Goal: Information Seeking & Learning: Compare options

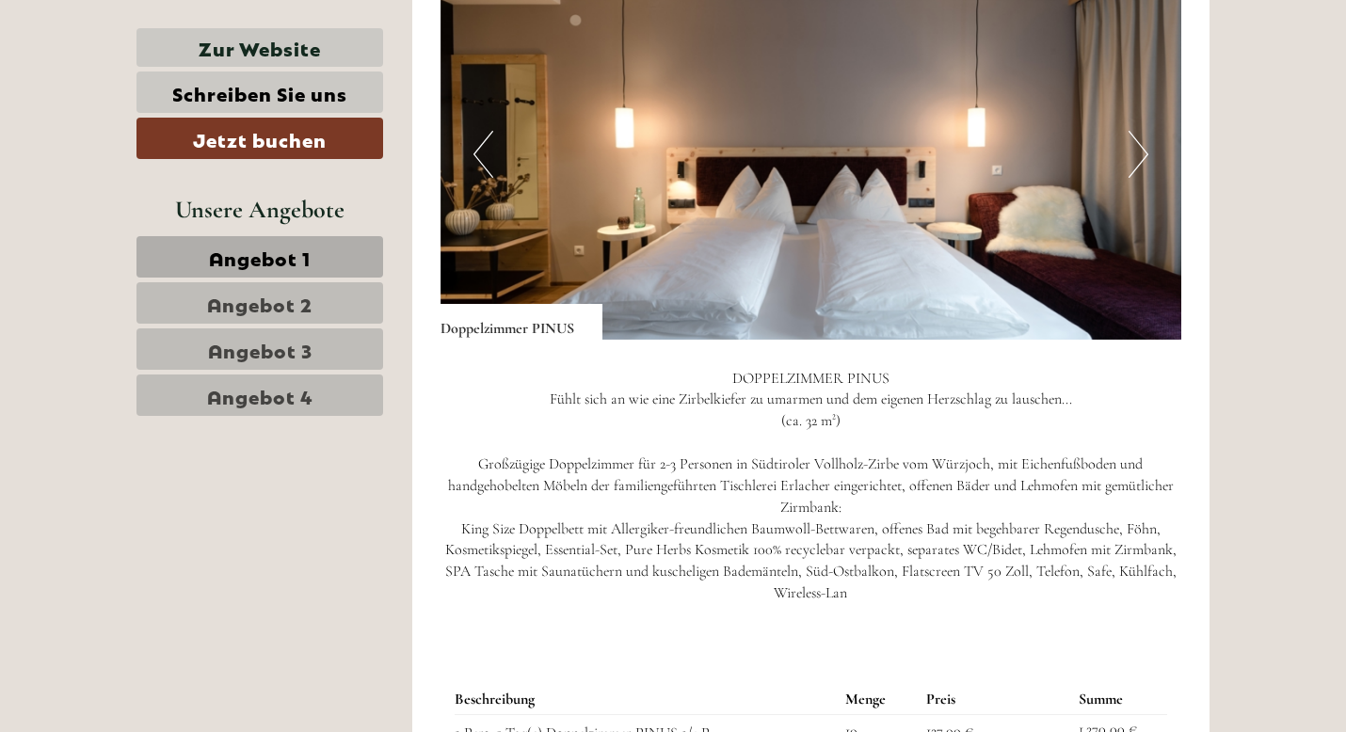
scroll to position [1382, 0]
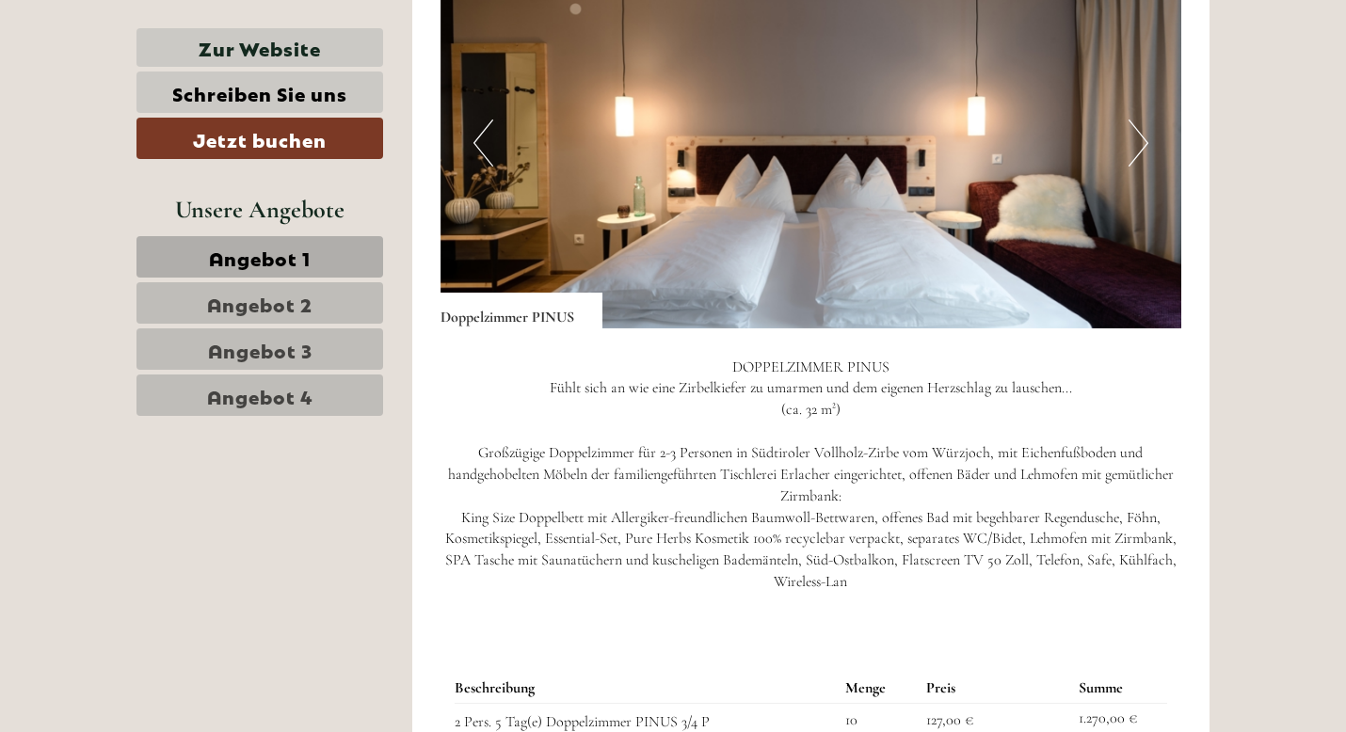
click at [1140, 153] on button "Next" at bounding box center [1138, 143] width 20 height 47
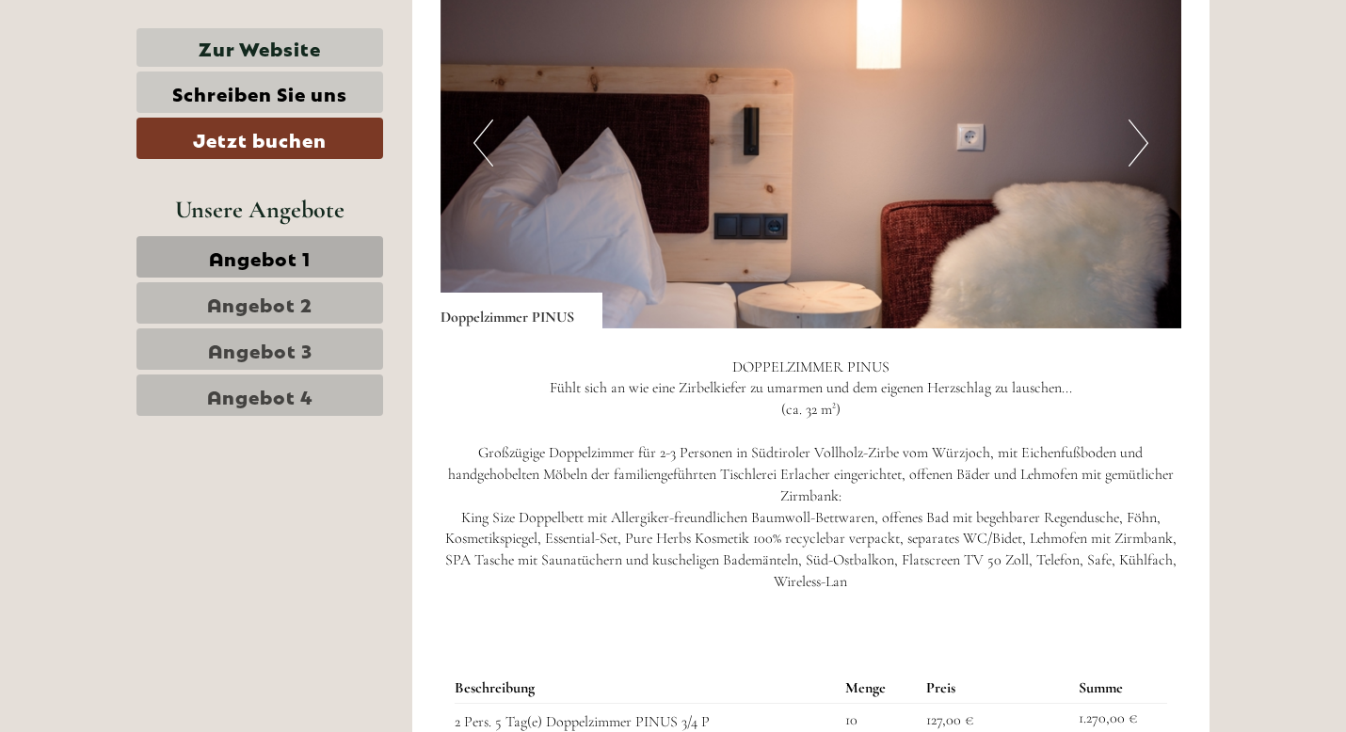
click at [1140, 153] on button "Next" at bounding box center [1138, 143] width 20 height 47
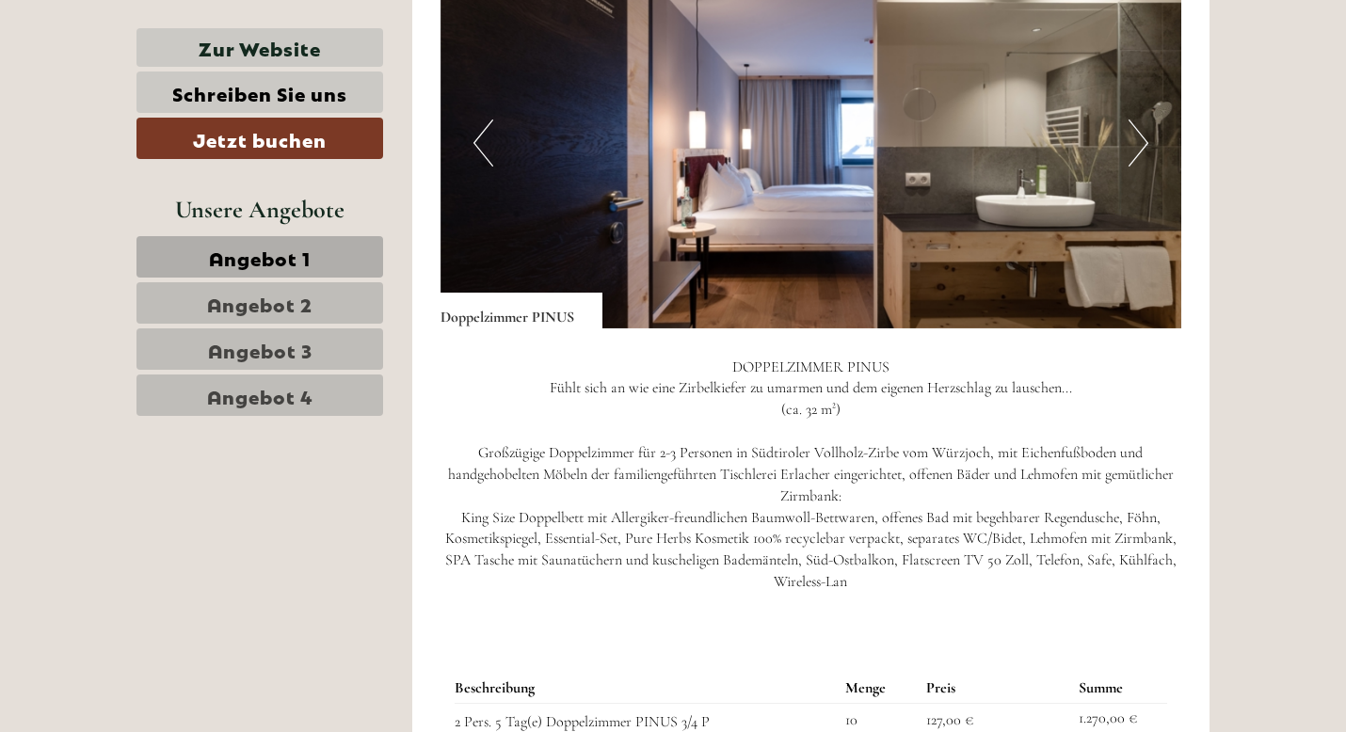
click at [1140, 153] on button "Next" at bounding box center [1138, 143] width 20 height 47
click at [1136, 147] on button "Next" at bounding box center [1138, 143] width 20 height 47
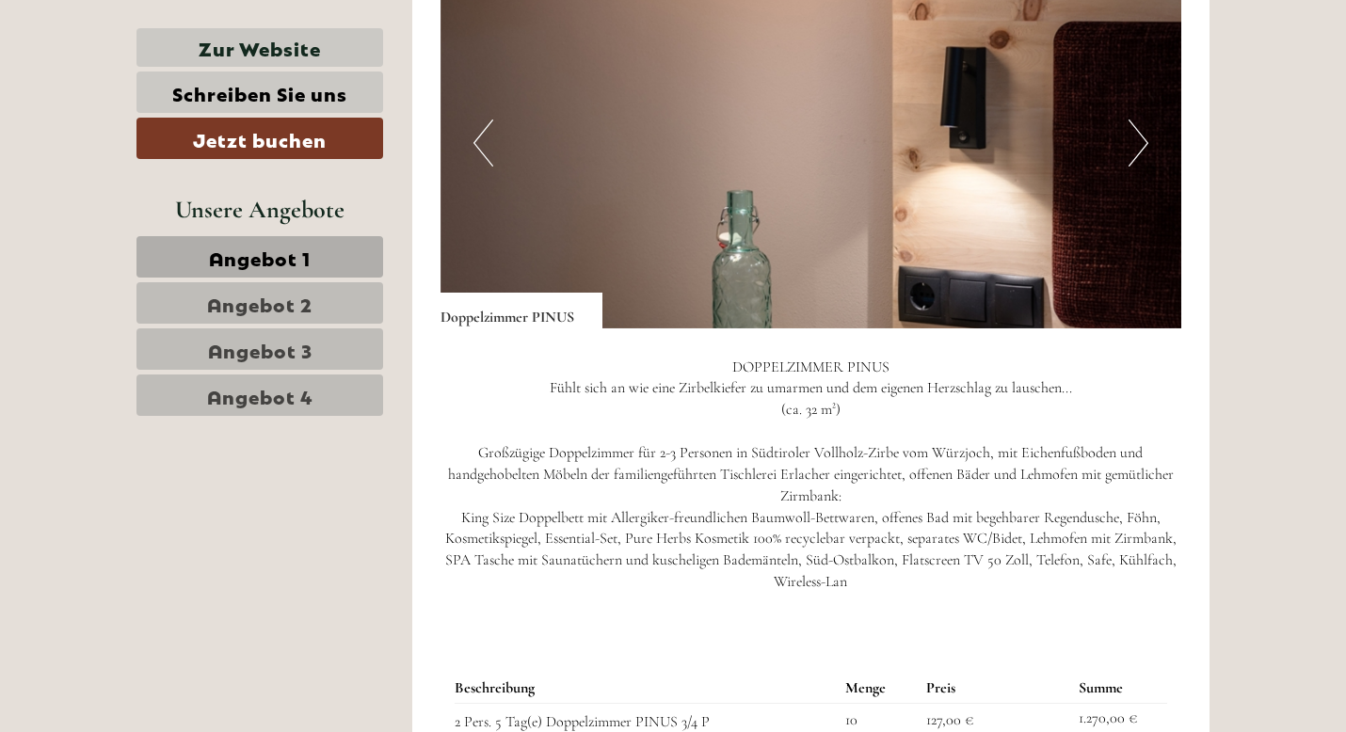
click at [1137, 147] on button "Next" at bounding box center [1138, 143] width 20 height 47
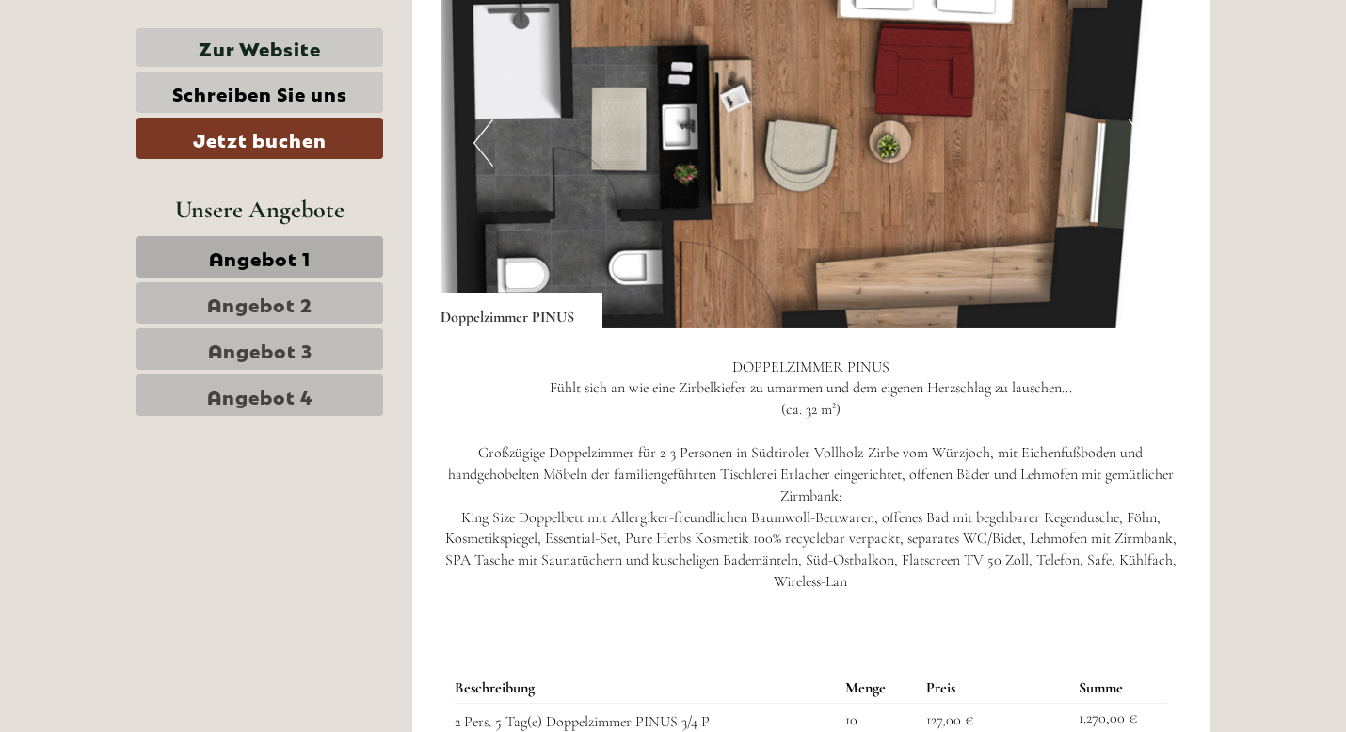
click at [1137, 147] on button "Next" at bounding box center [1138, 143] width 20 height 47
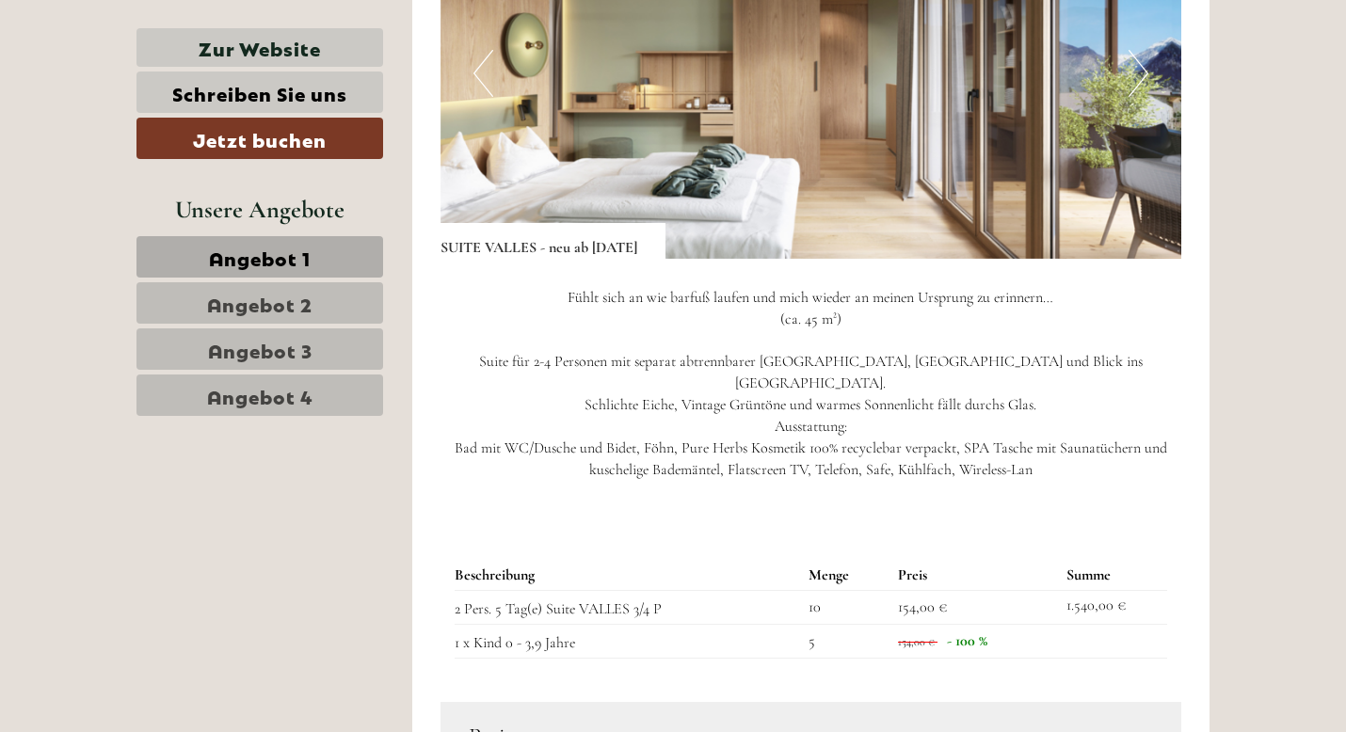
scroll to position [4018, 0]
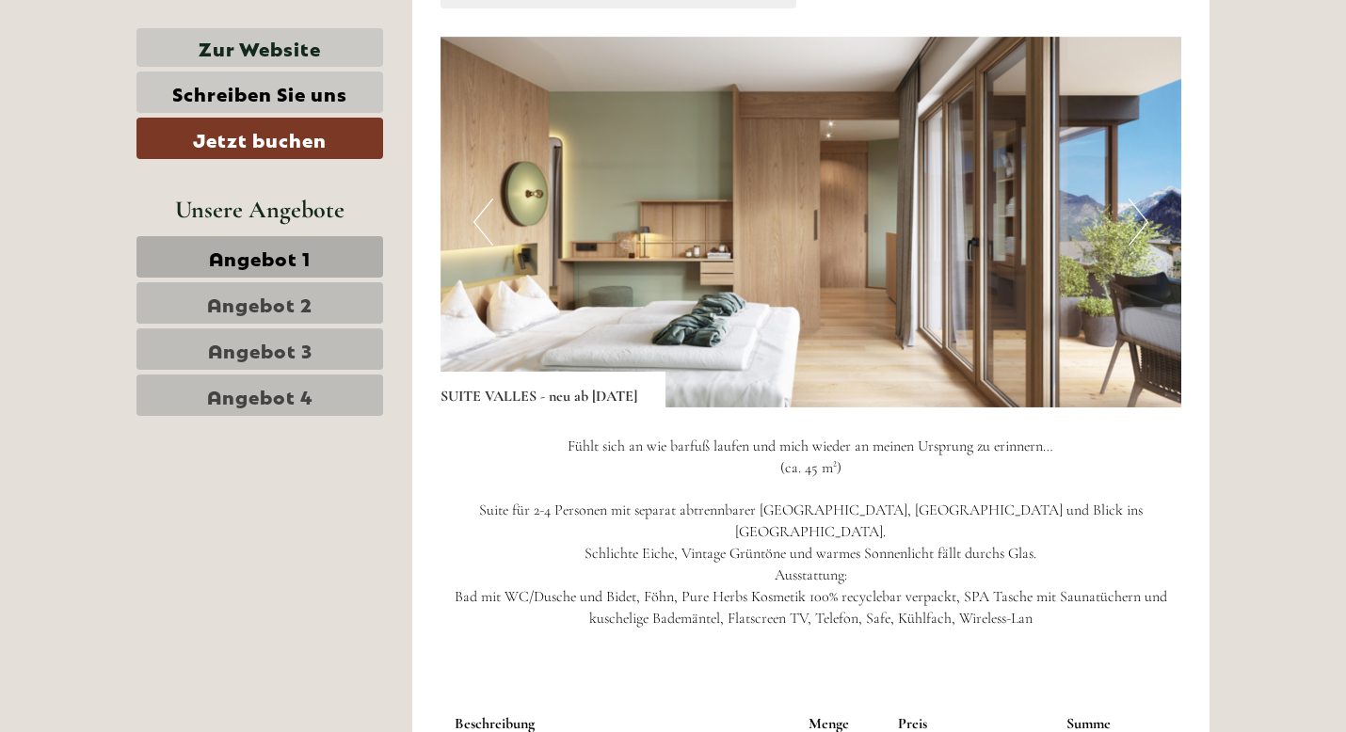
click at [1142, 242] on button "Next" at bounding box center [1138, 222] width 20 height 47
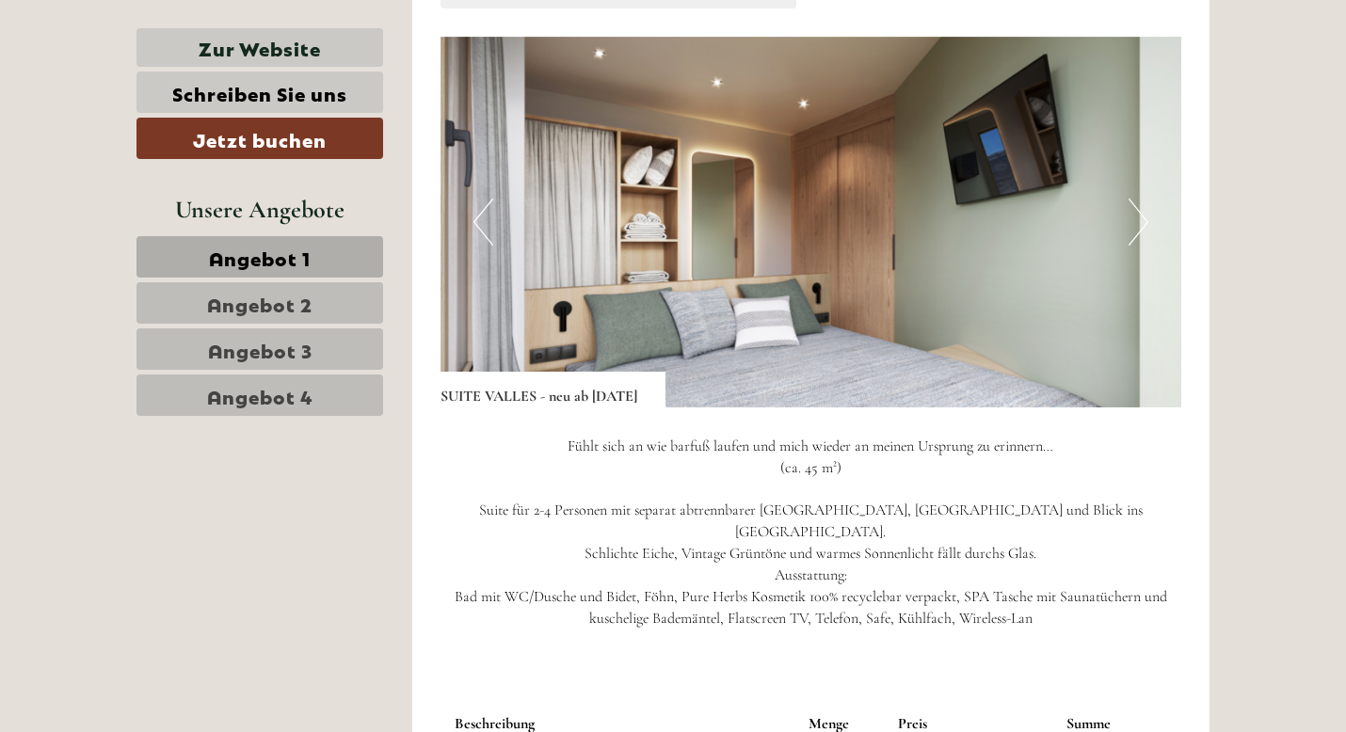
click at [1142, 242] on button "Next" at bounding box center [1138, 222] width 20 height 47
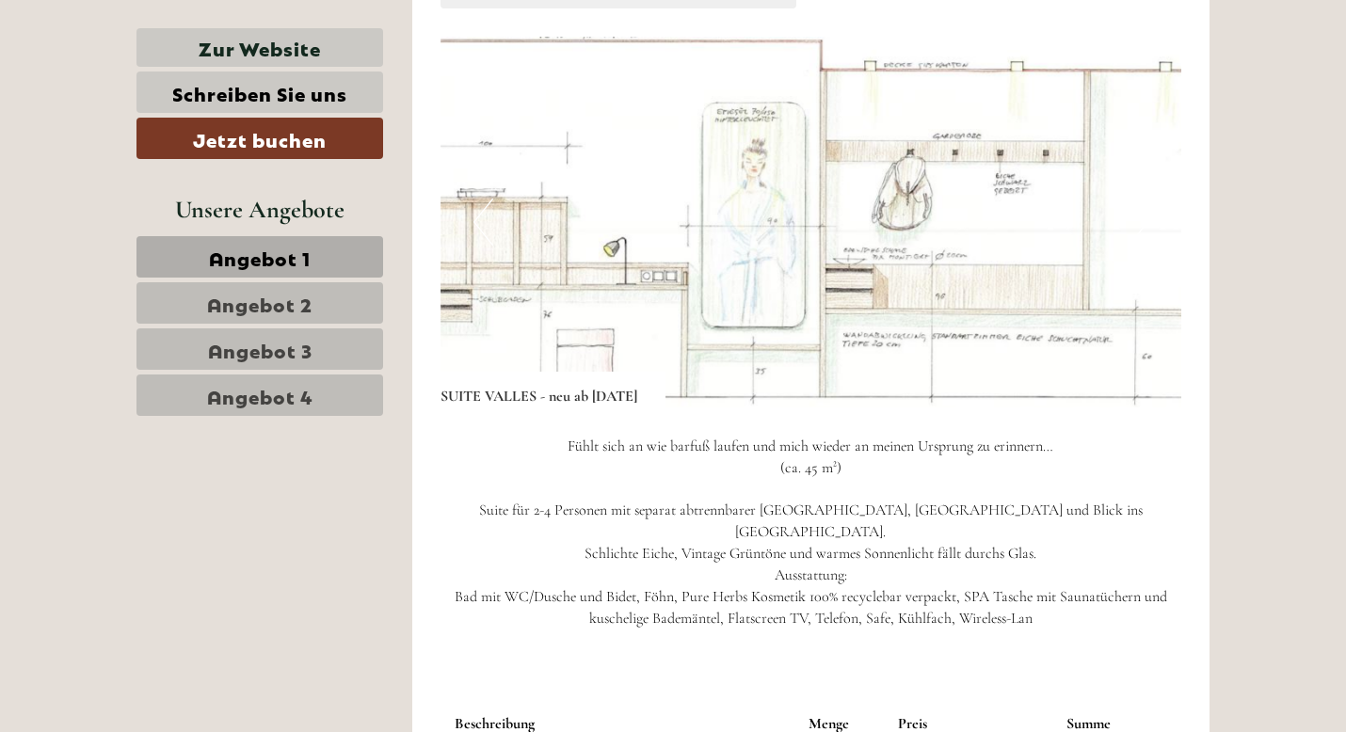
click at [1142, 242] on button "Next" at bounding box center [1138, 222] width 20 height 47
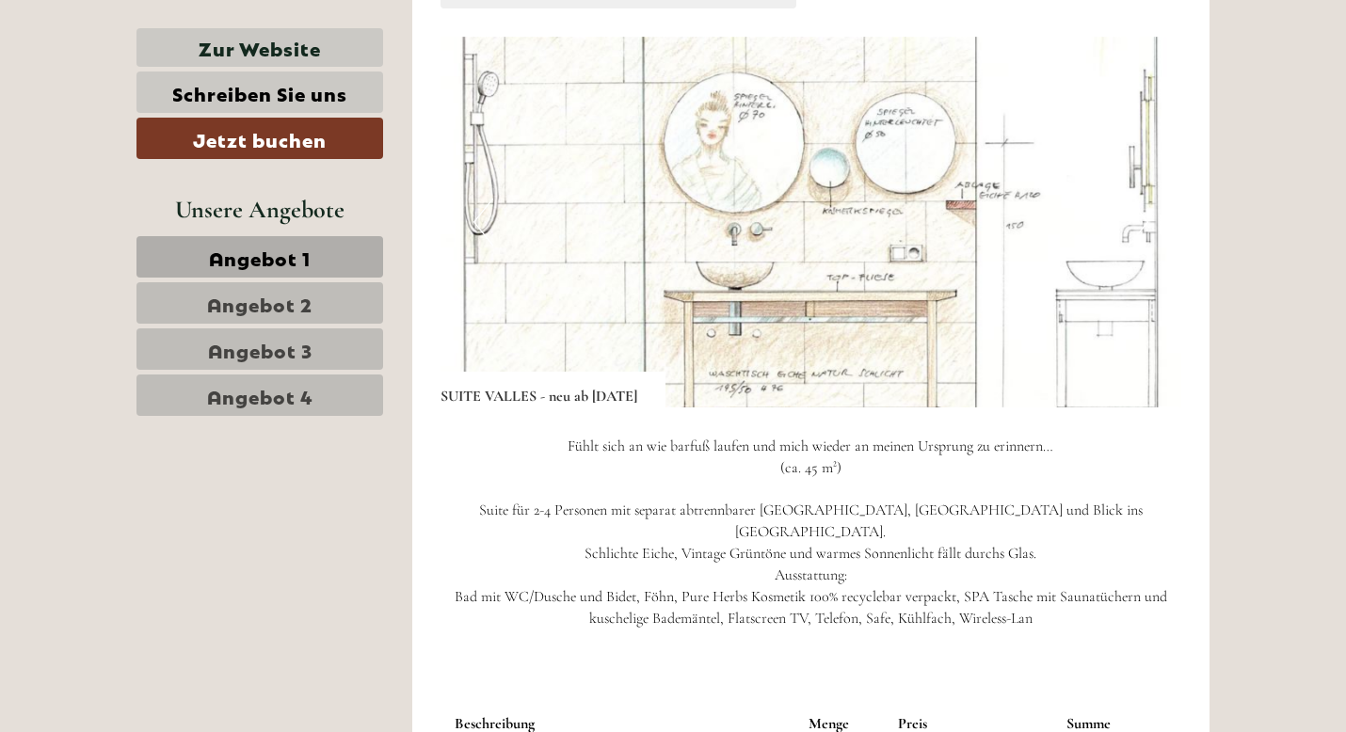
click at [1141, 242] on button "Next" at bounding box center [1138, 222] width 20 height 47
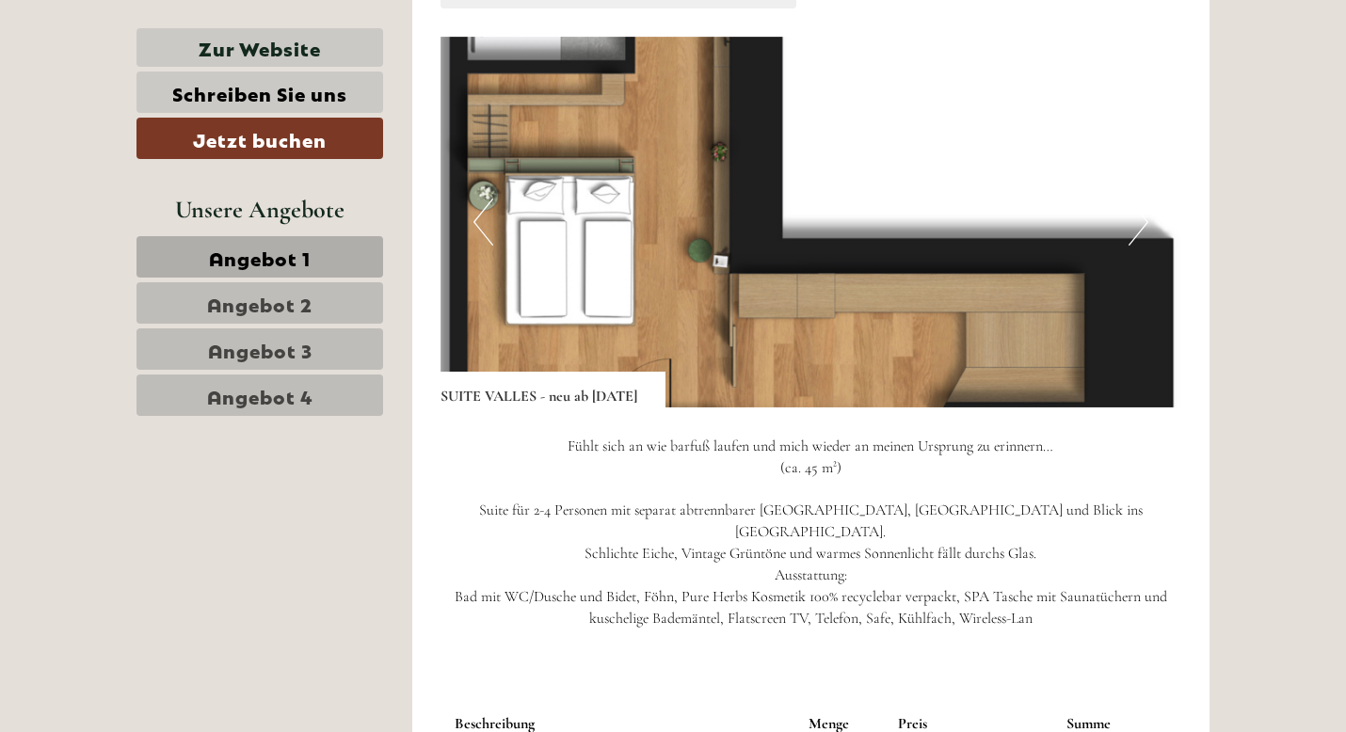
click at [1141, 241] on button "Next" at bounding box center [1138, 222] width 20 height 47
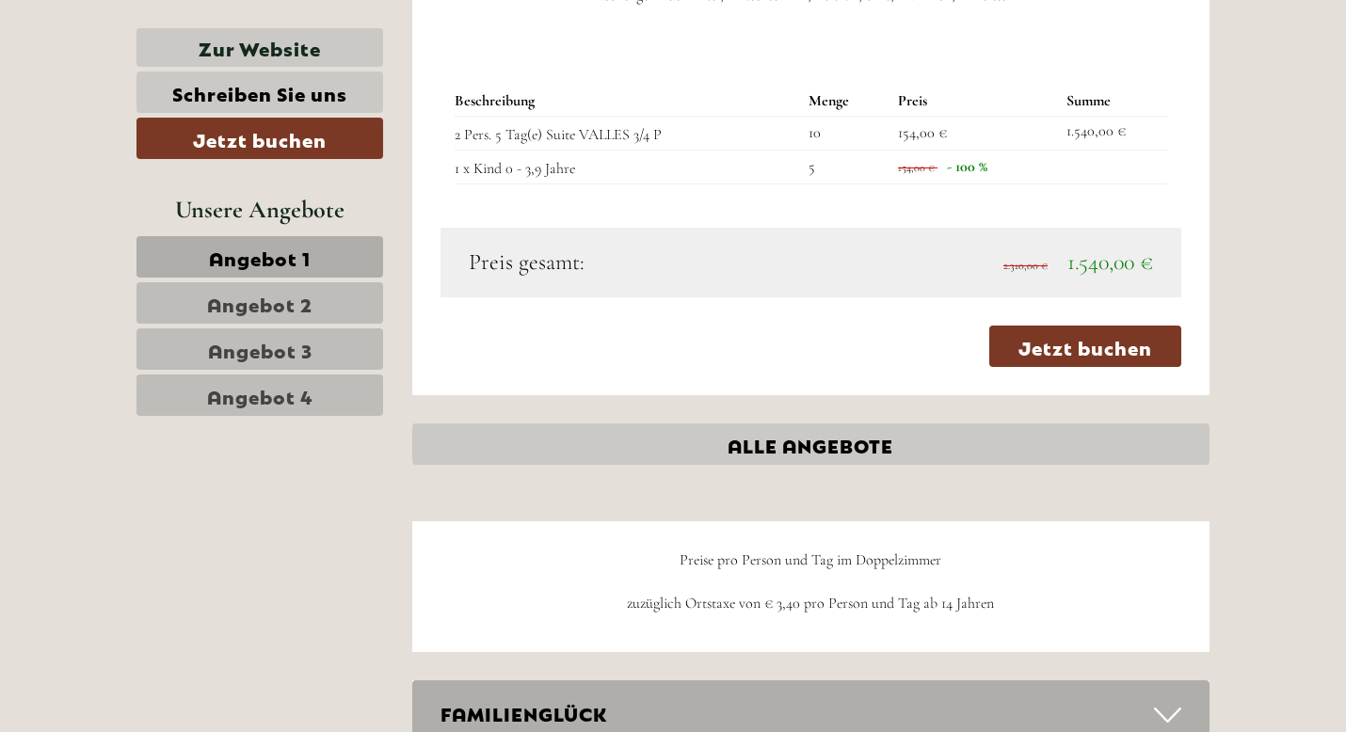
scroll to position [4790, 0]
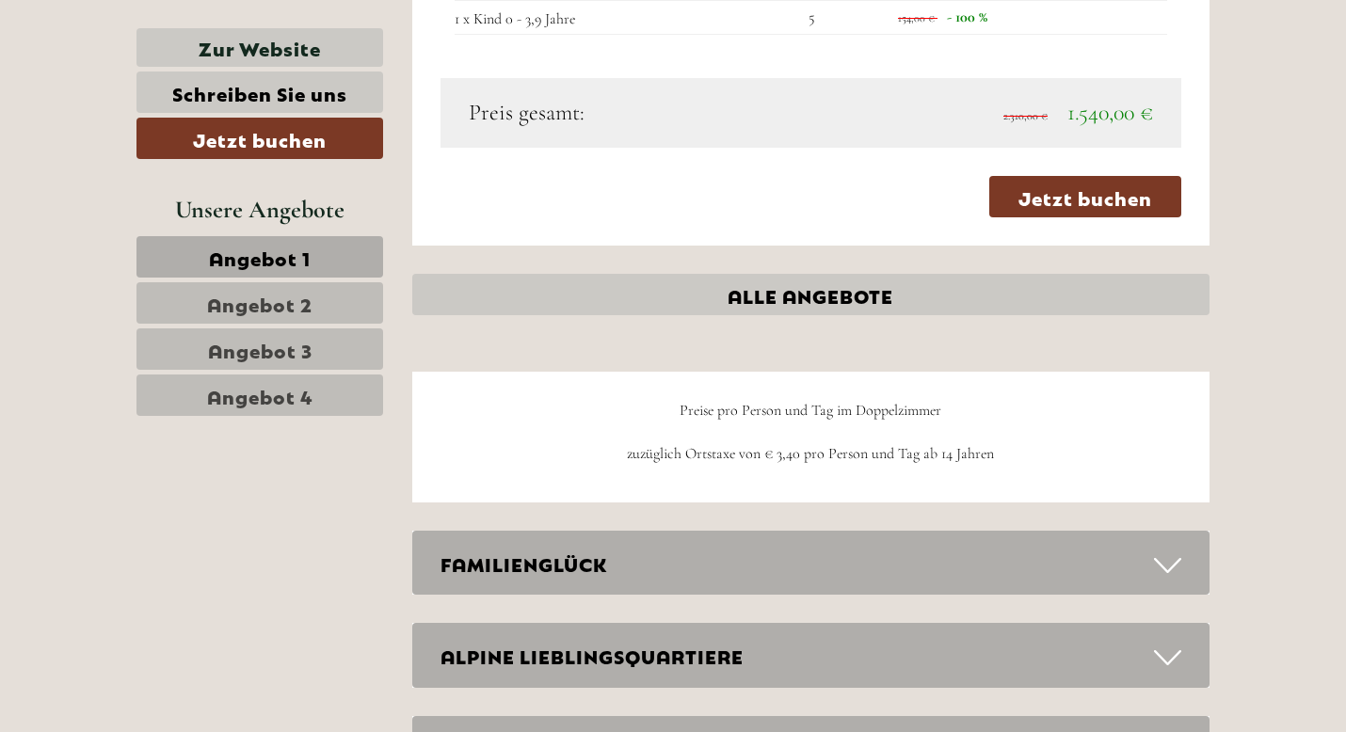
click at [1162, 572] on icon at bounding box center [1167, 566] width 27 height 32
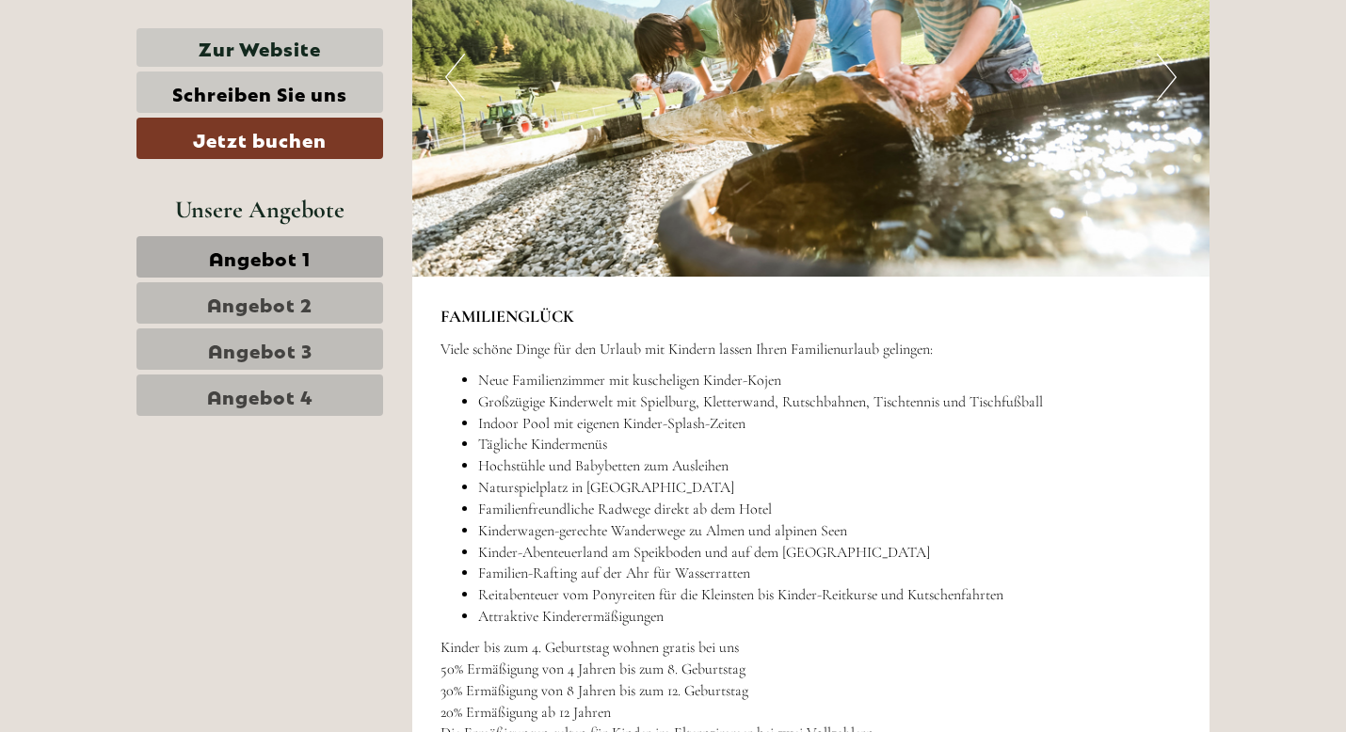
scroll to position [5520, 0]
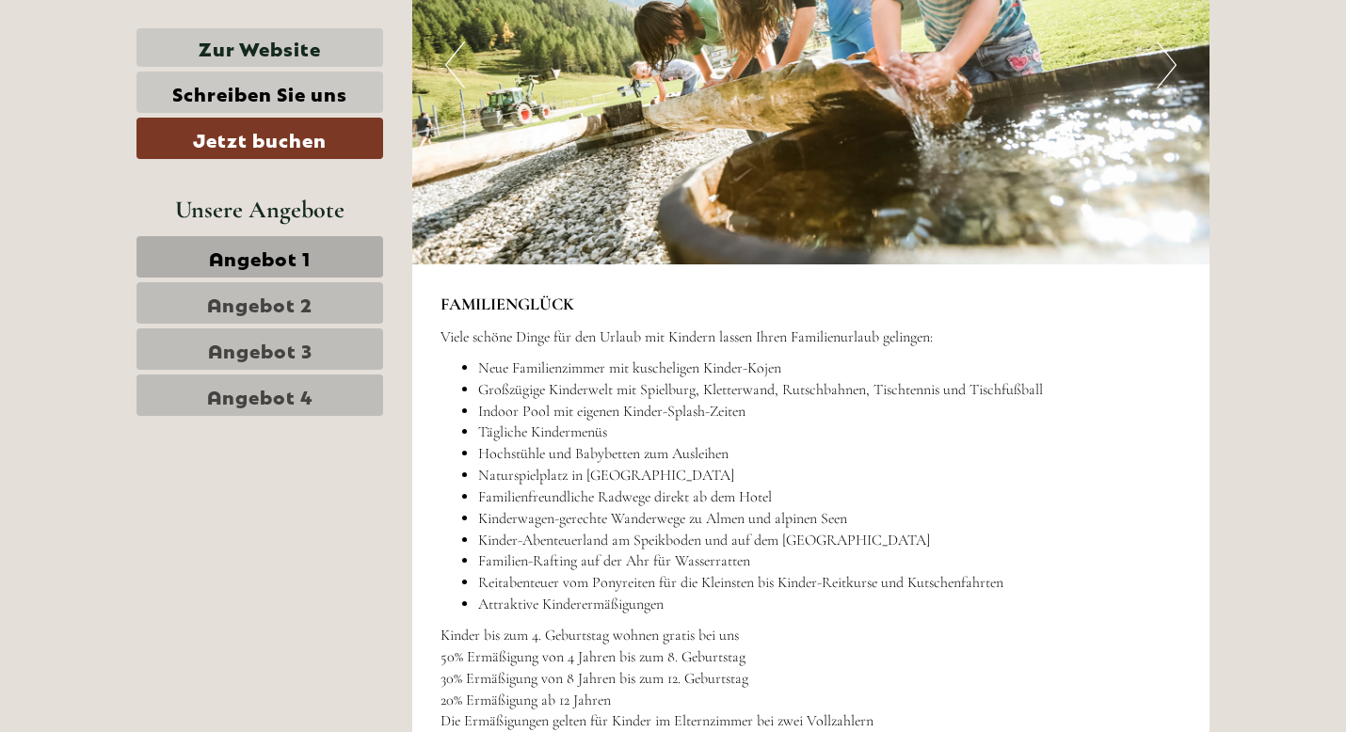
click at [259, 262] on span "Angebot 1" at bounding box center [260, 257] width 102 height 26
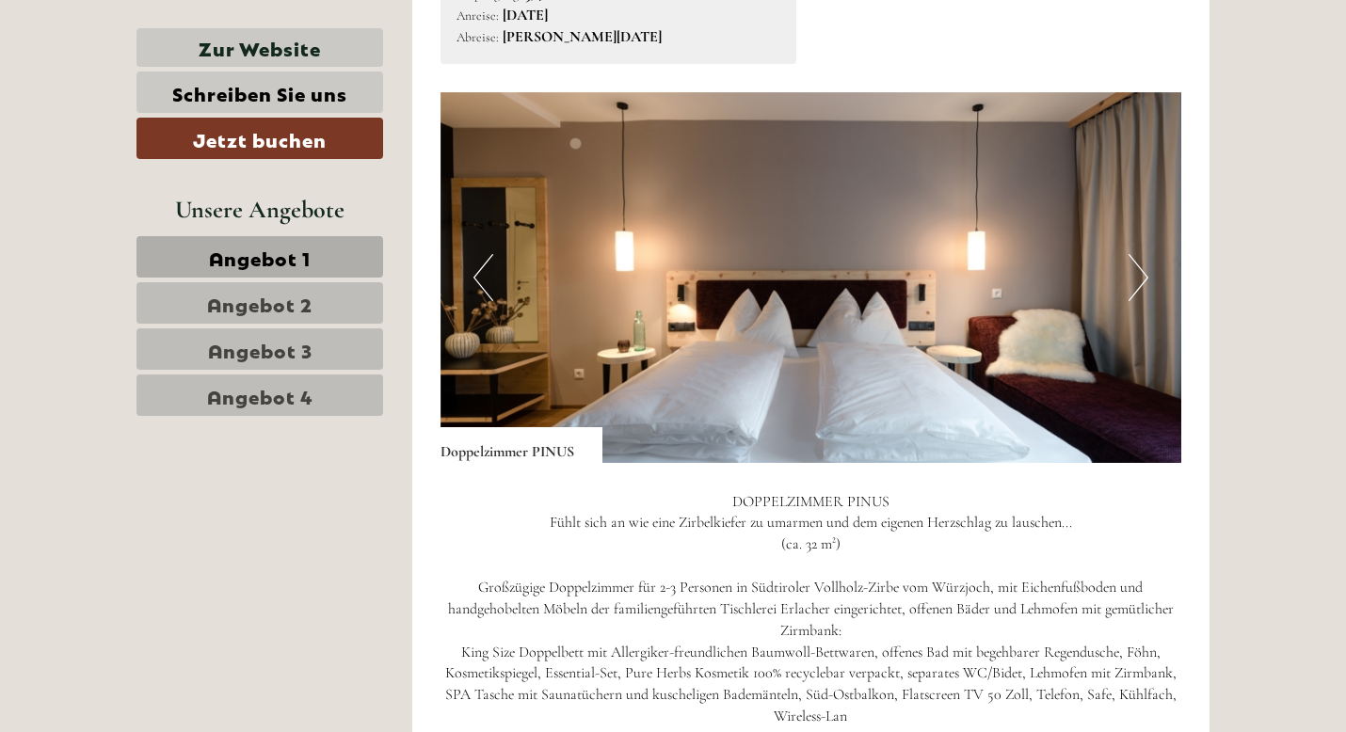
scroll to position [1357, 0]
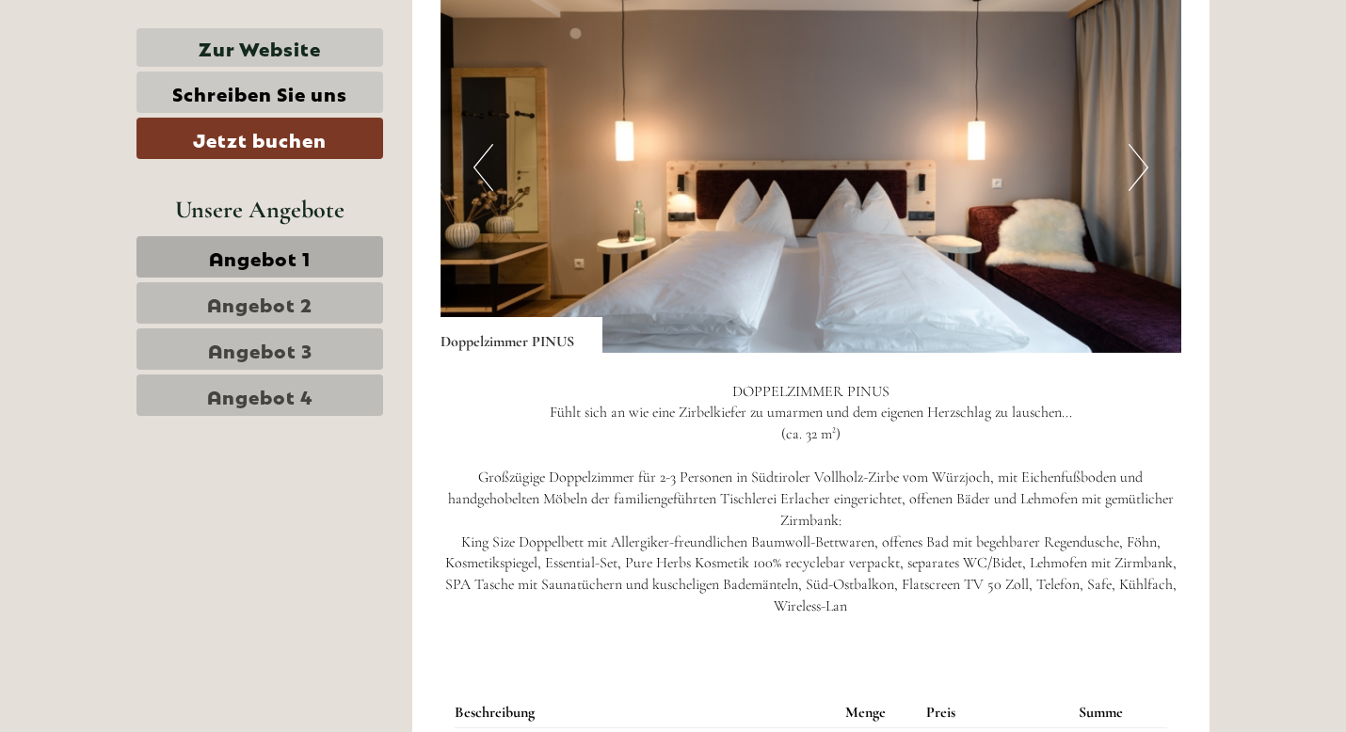
click at [1139, 159] on button "Next" at bounding box center [1138, 167] width 20 height 47
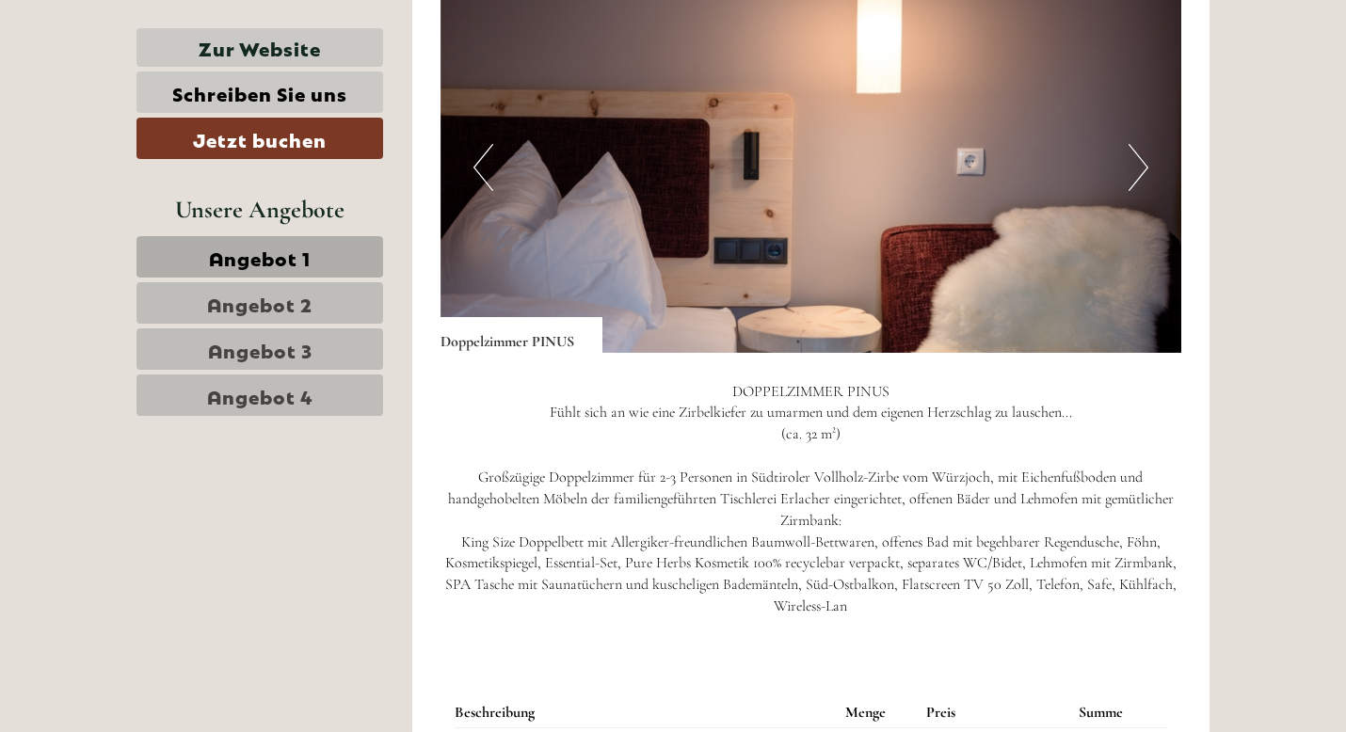
click at [1139, 159] on button "Next" at bounding box center [1138, 167] width 20 height 47
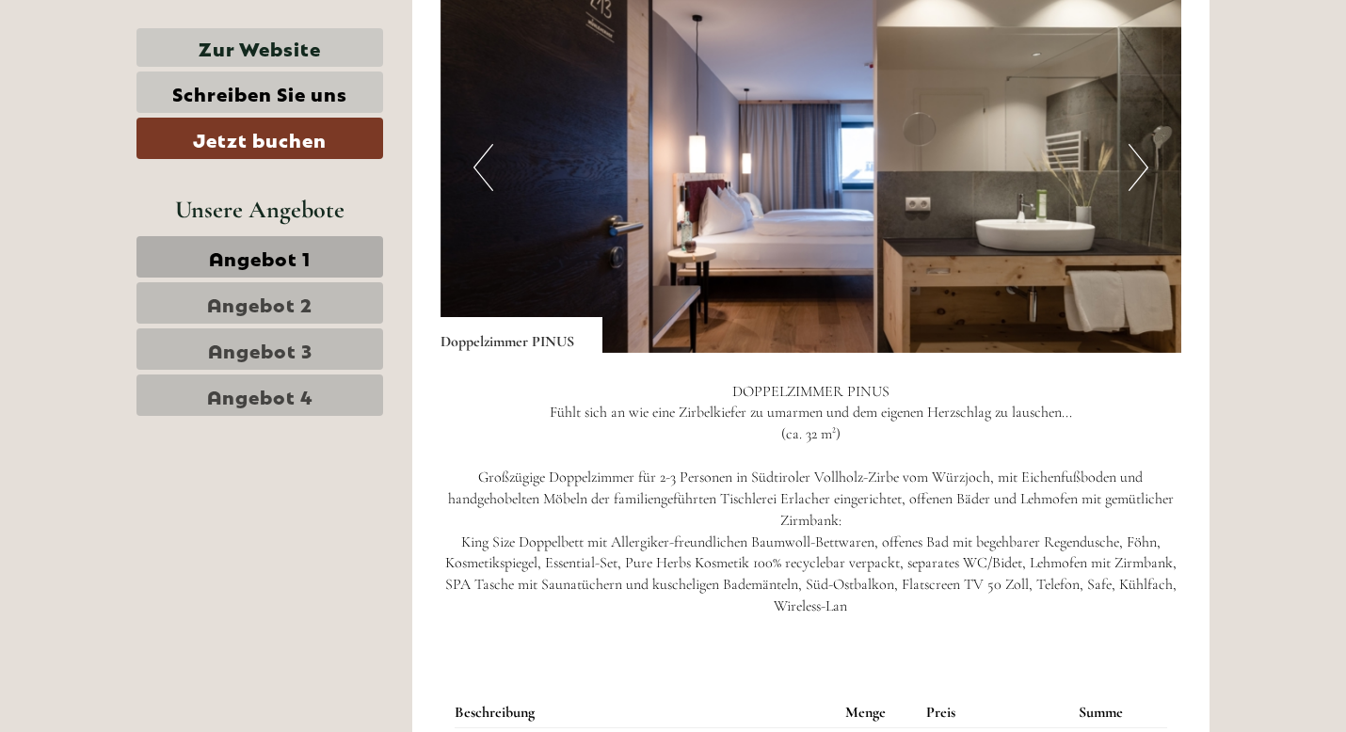
click at [1139, 159] on button "Next" at bounding box center [1138, 167] width 20 height 47
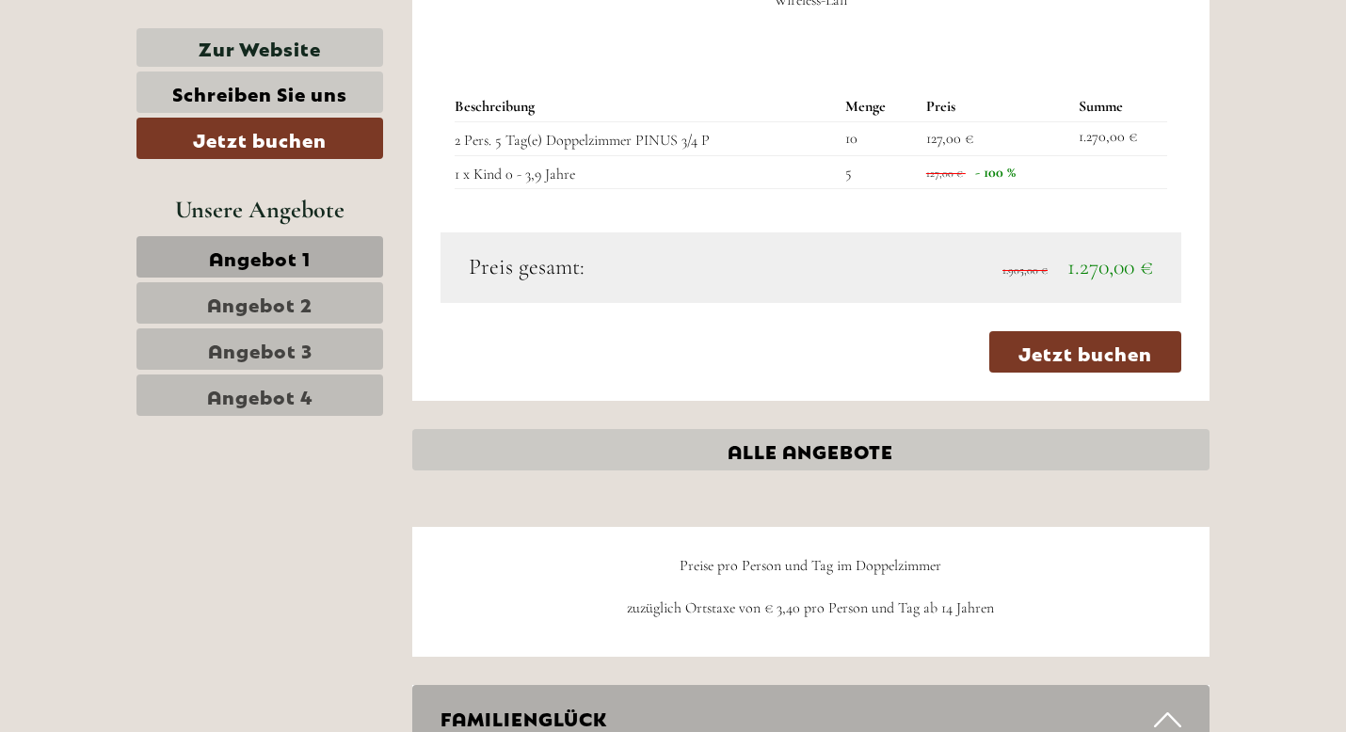
scroll to position [1847, 0]
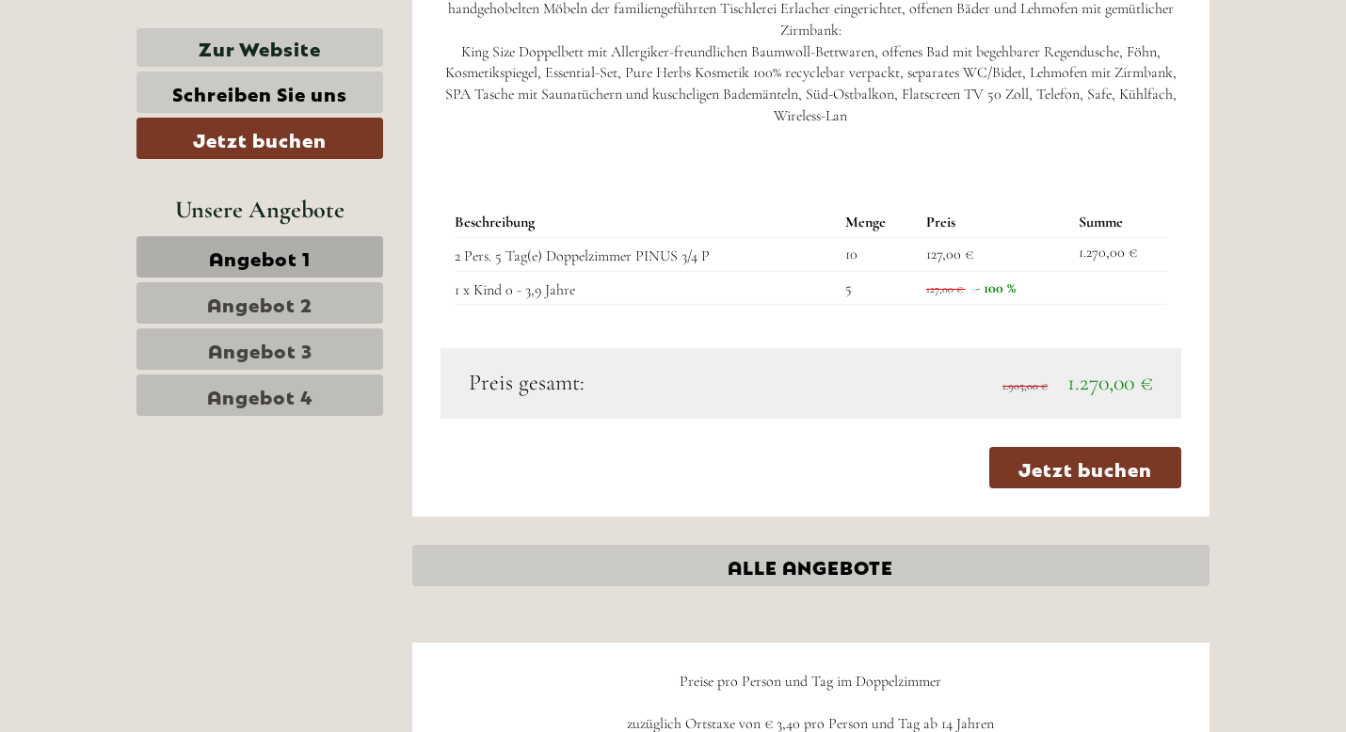
click at [316, 300] on link "Angebot 2" at bounding box center [259, 302] width 247 height 41
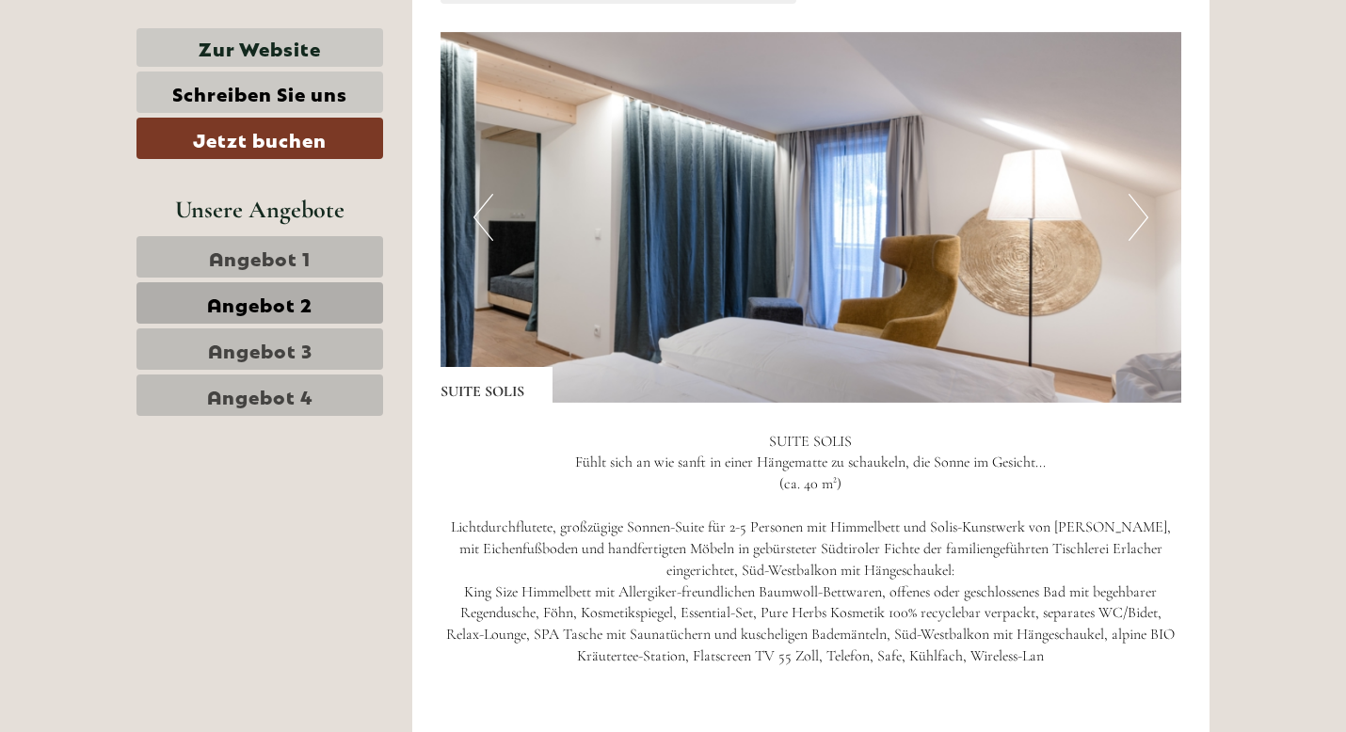
scroll to position [1352, 0]
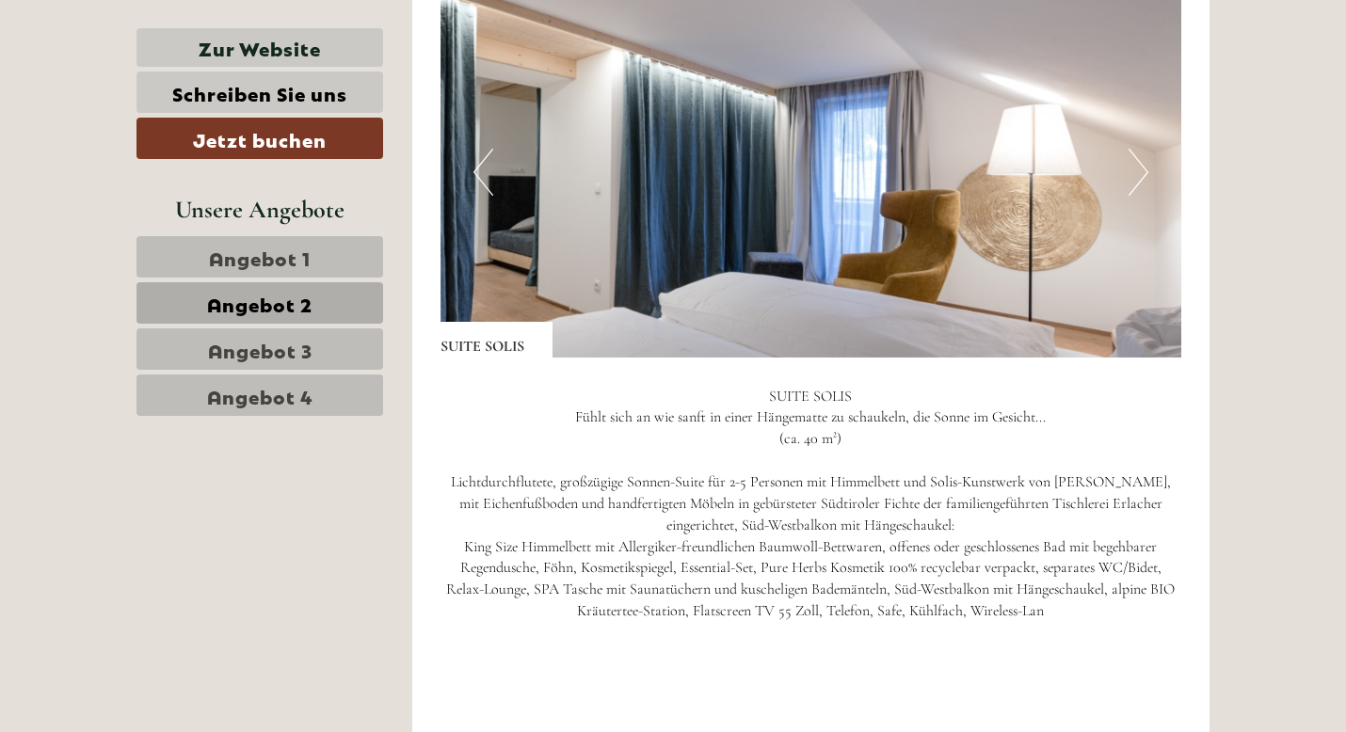
click at [1146, 169] on button "Next" at bounding box center [1138, 172] width 20 height 47
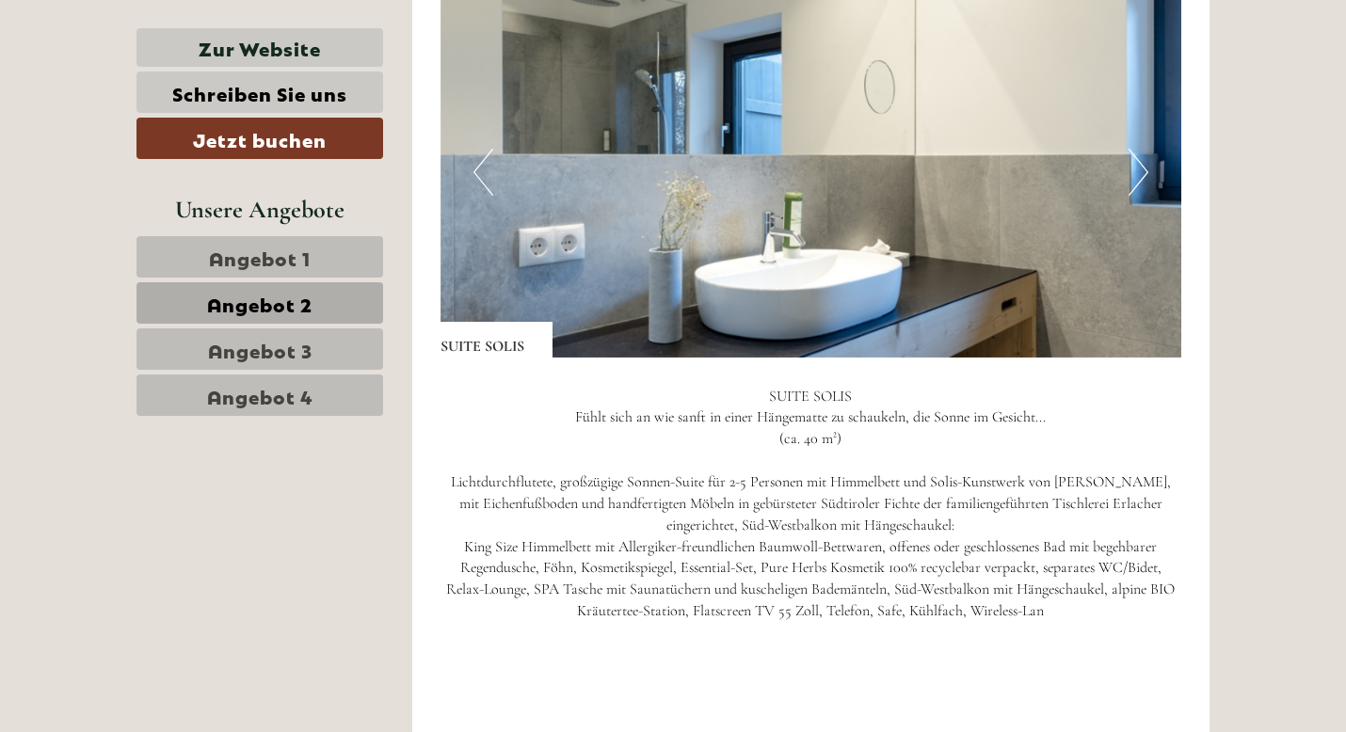
click at [1146, 169] on button "Next" at bounding box center [1138, 172] width 20 height 47
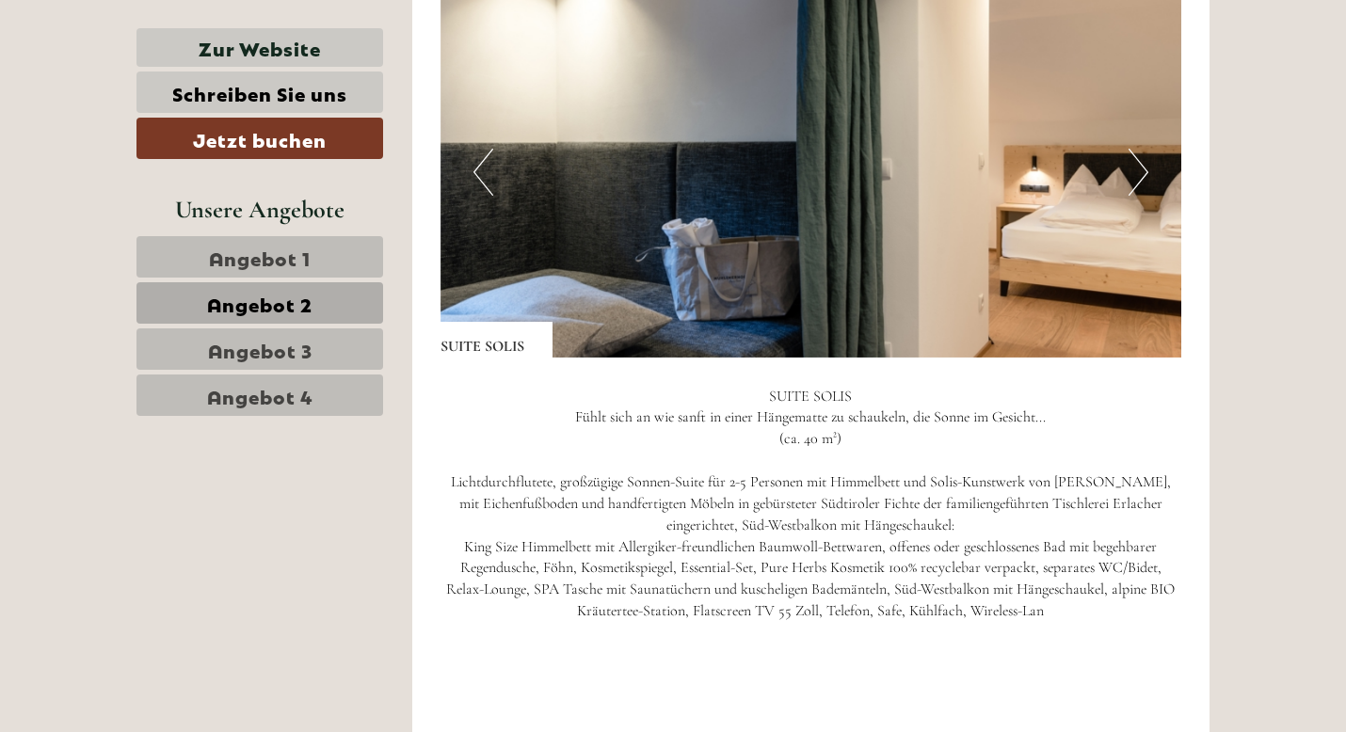
click at [1146, 169] on button "Next" at bounding box center [1138, 172] width 20 height 47
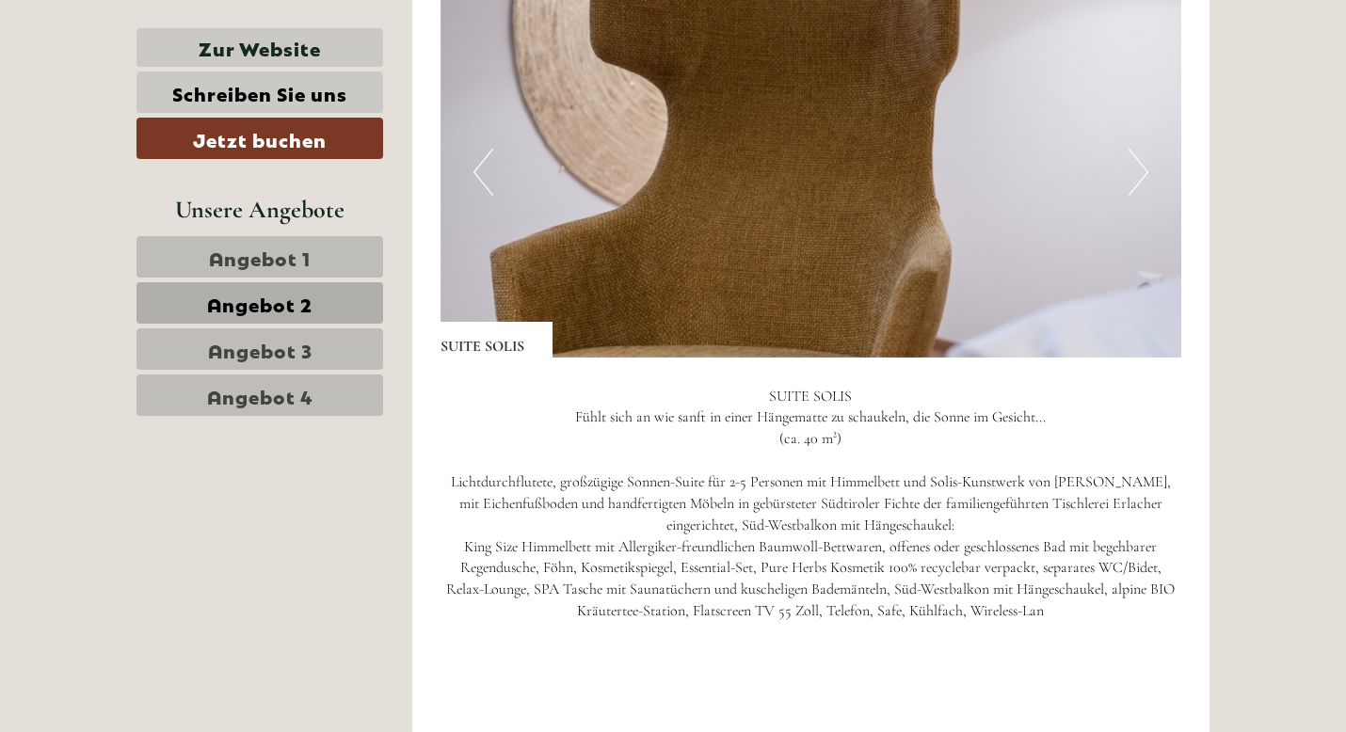
click at [1146, 169] on button "Next" at bounding box center [1138, 172] width 20 height 47
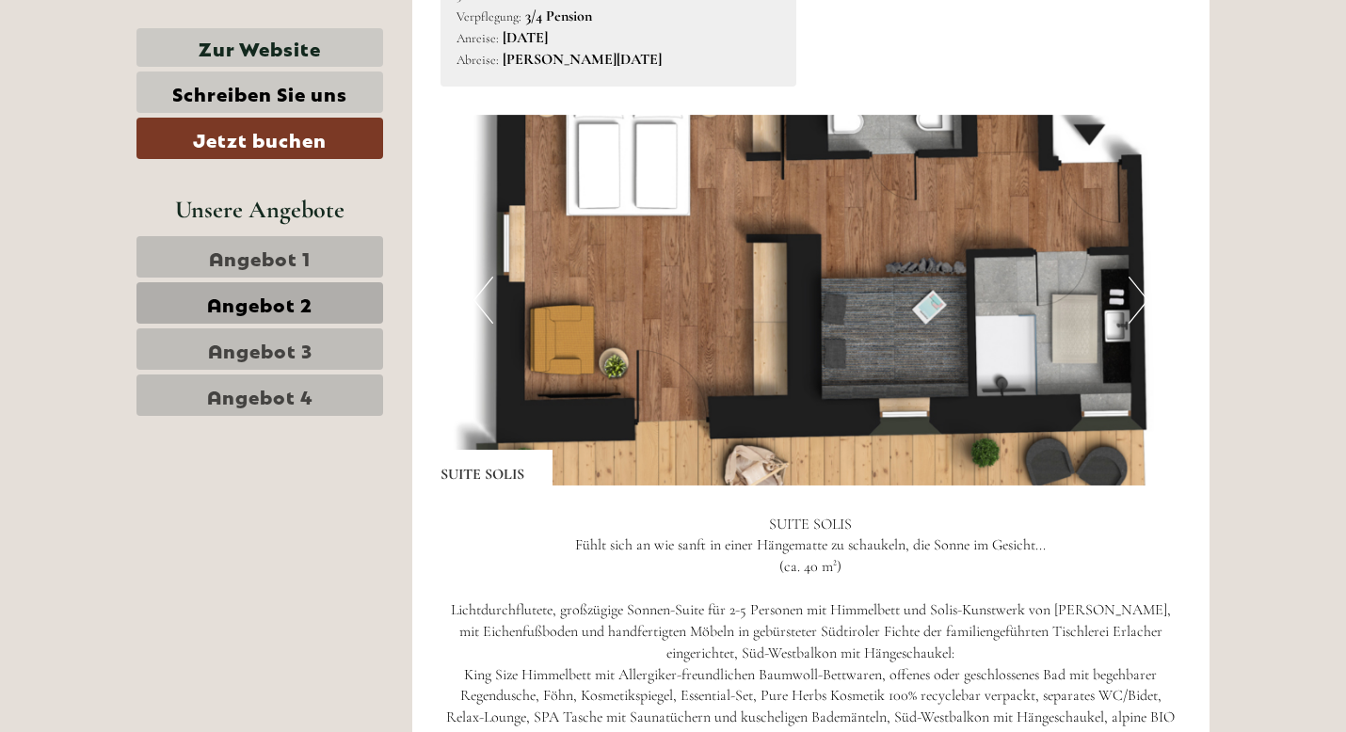
scroll to position [1222, 0]
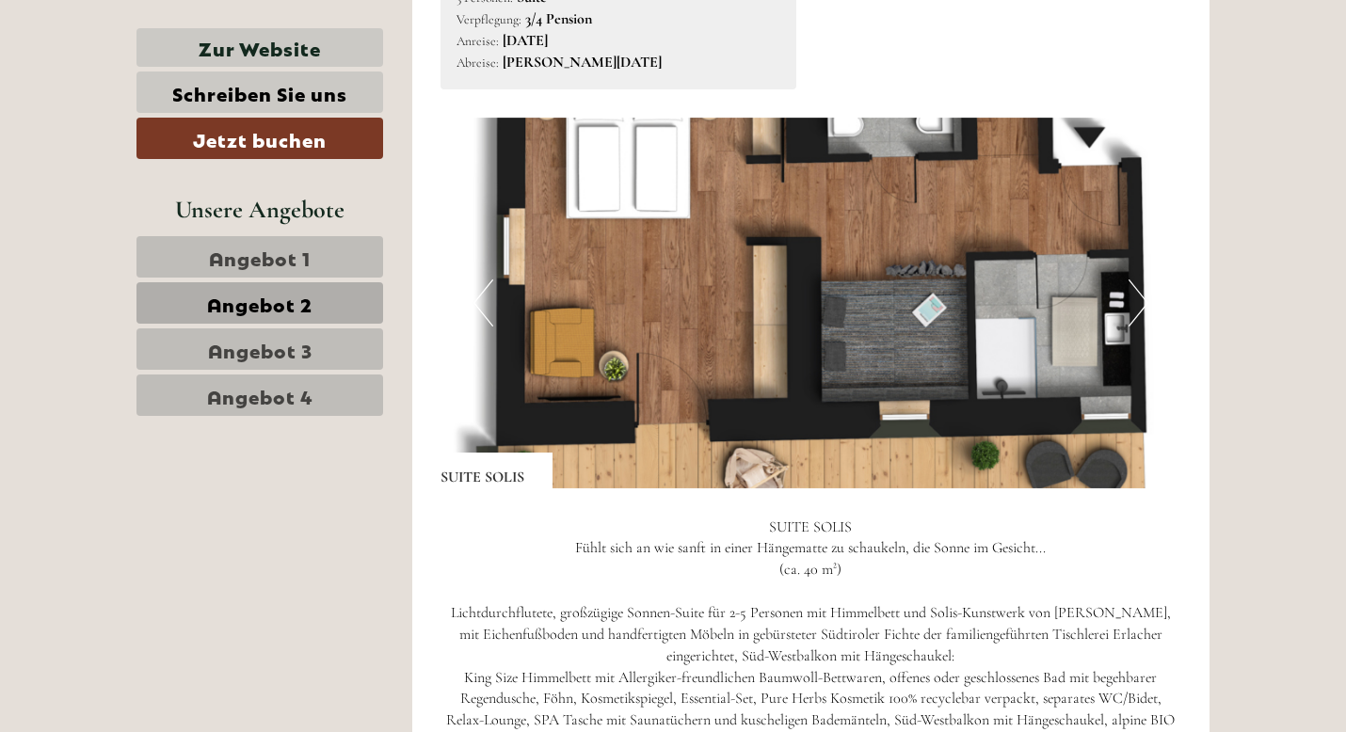
click at [237, 343] on span "Angebot 3" at bounding box center [260, 349] width 104 height 26
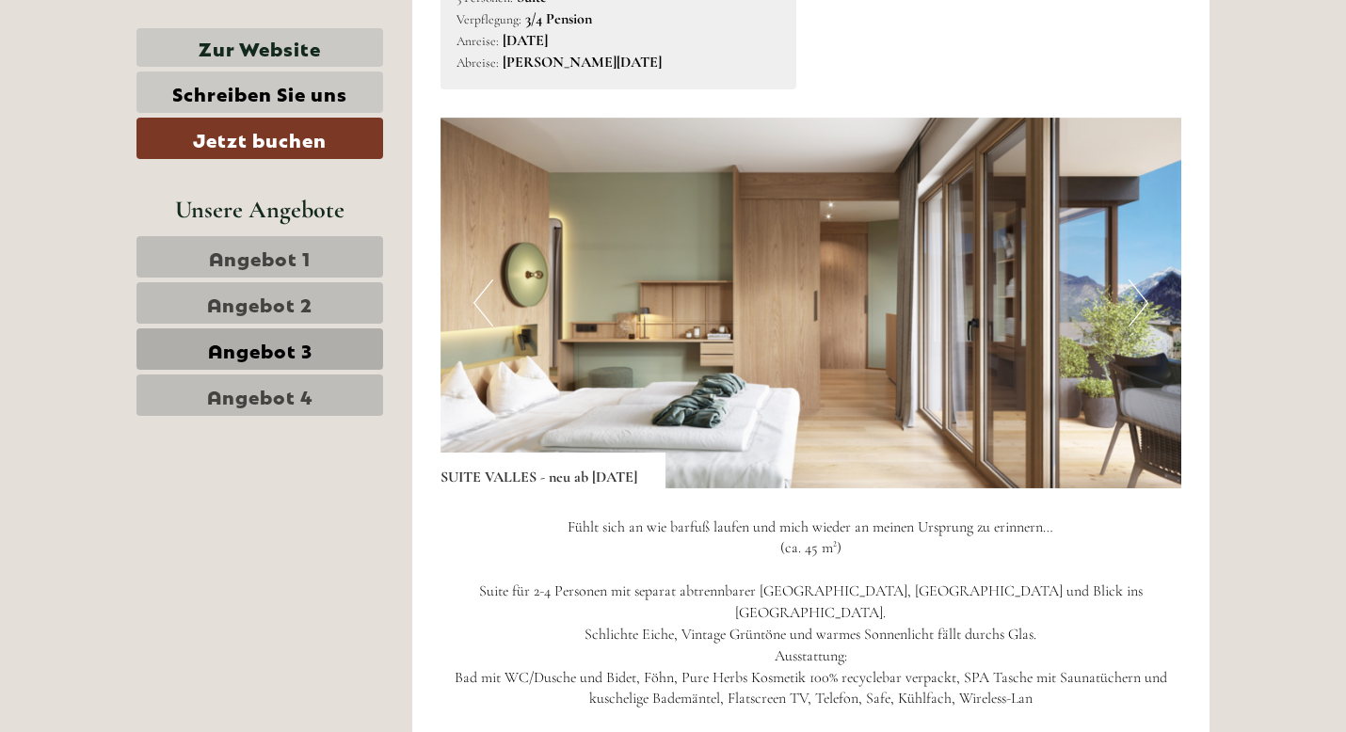
scroll to position [1046, 0]
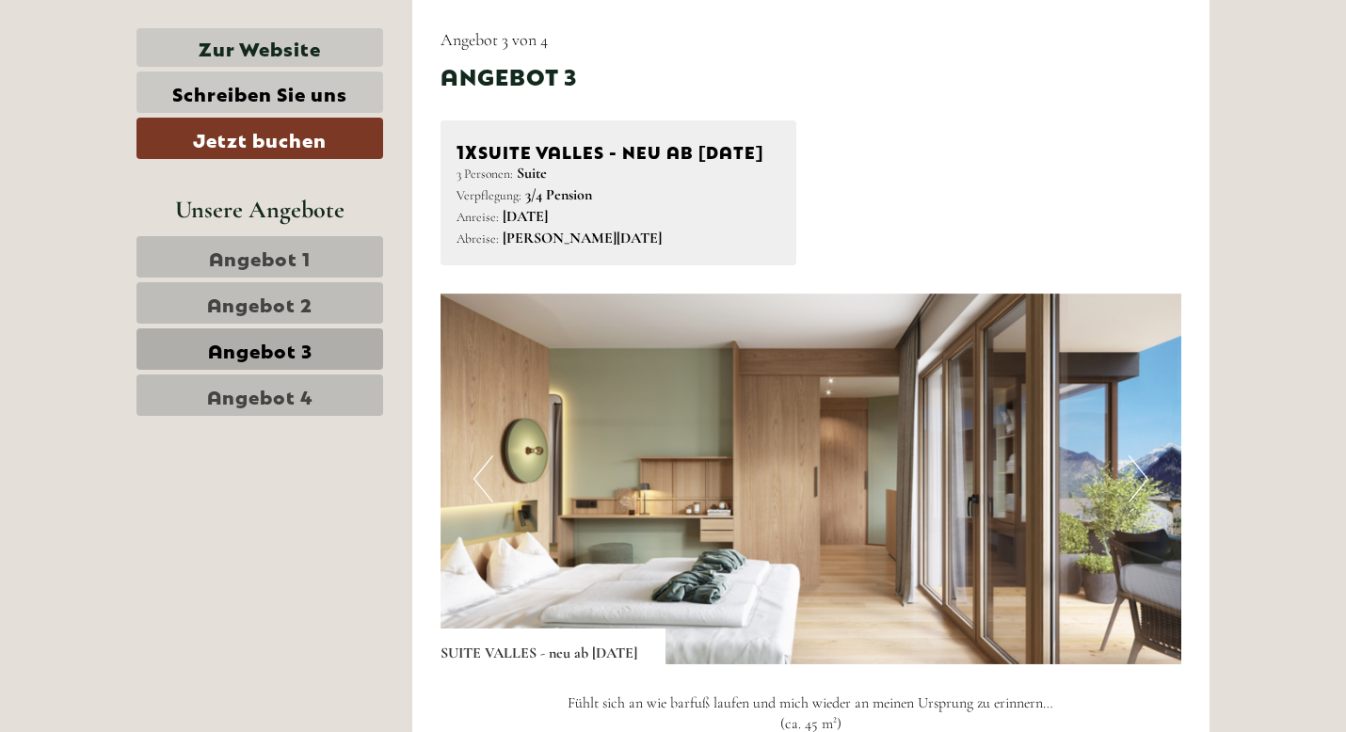
click at [1133, 503] on button "Next" at bounding box center [1138, 478] width 20 height 47
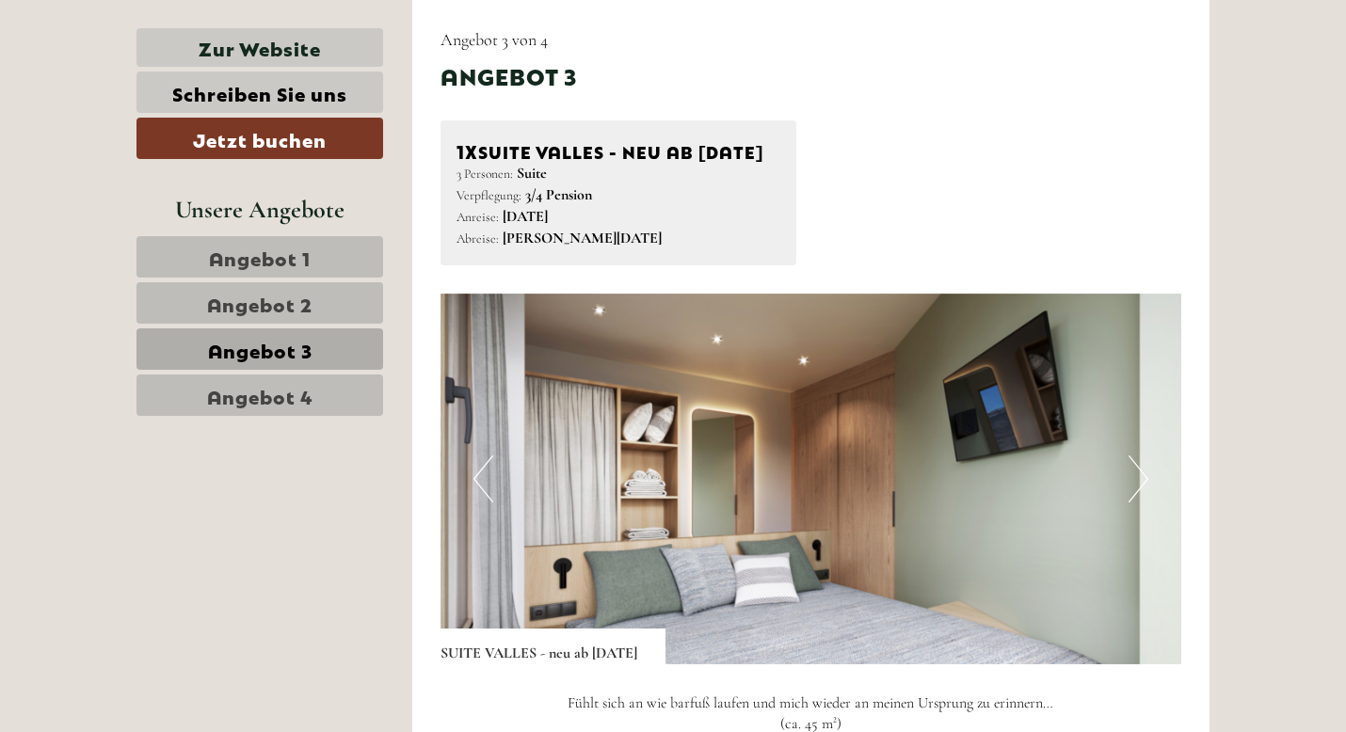
click at [1133, 503] on button "Next" at bounding box center [1138, 478] width 20 height 47
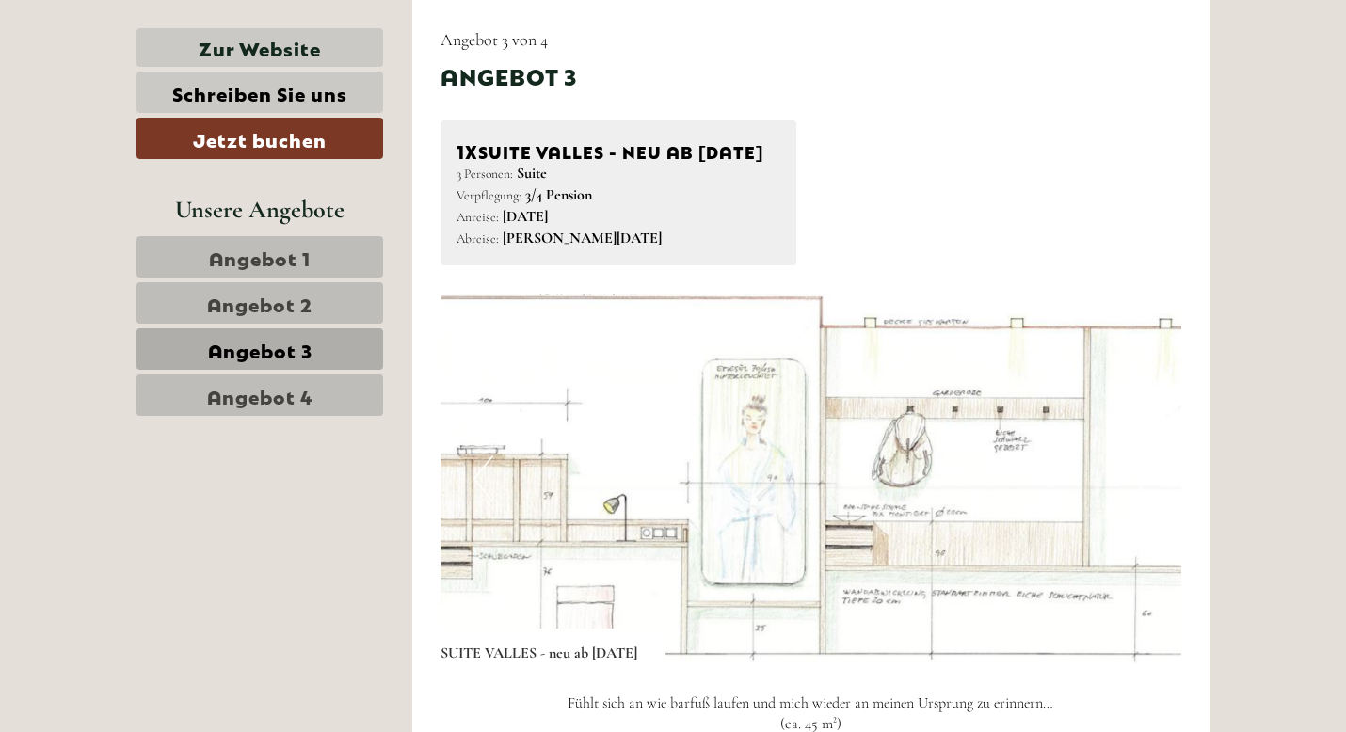
click at [1132, 503] on button "Next" at bounding box center [1138, 478] width 20 height 47
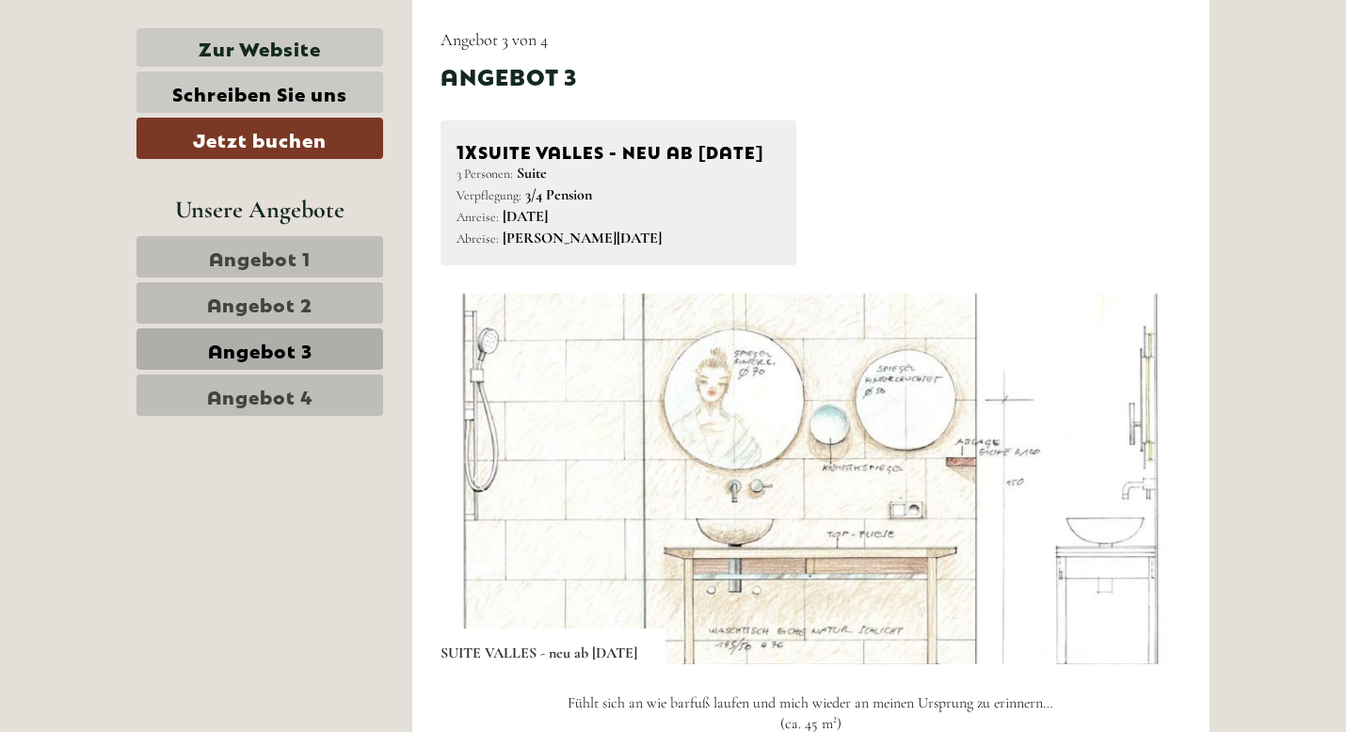
click at [1132, 503] on button "Next" at bounding box center [1138, 478] width 20 height 47
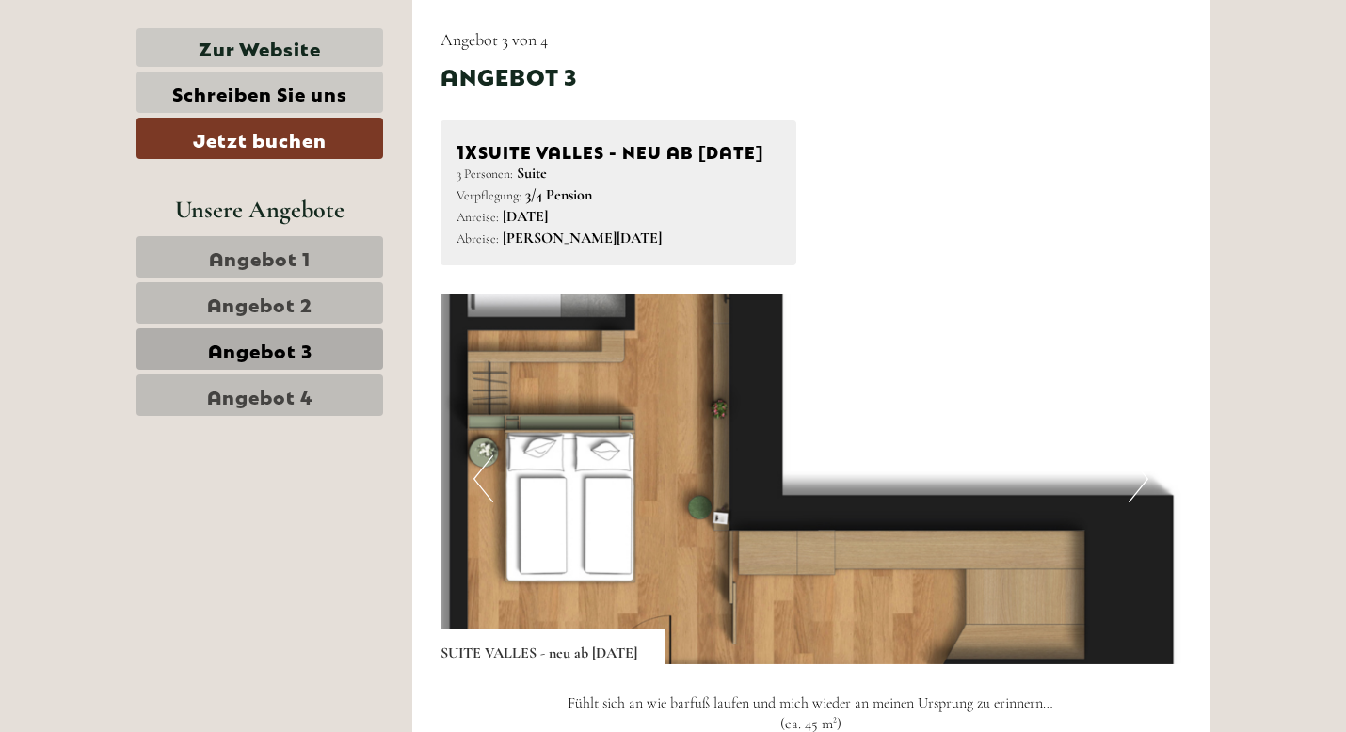
click at [1132, 503] on button "Next" at bounding box center [1138, 478] width 20 height 47
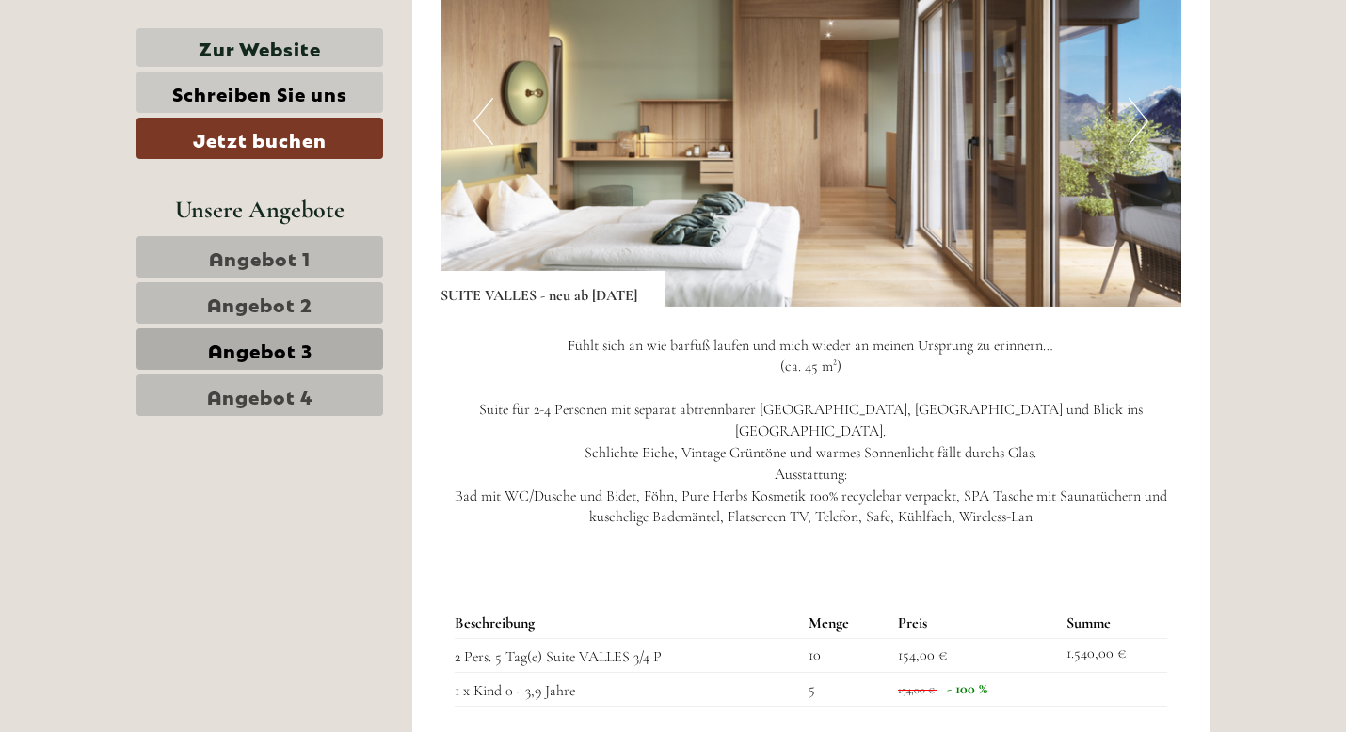
scroll to position [1718, 0]
